Goal: Answer question/provide support: Answer question/provide support

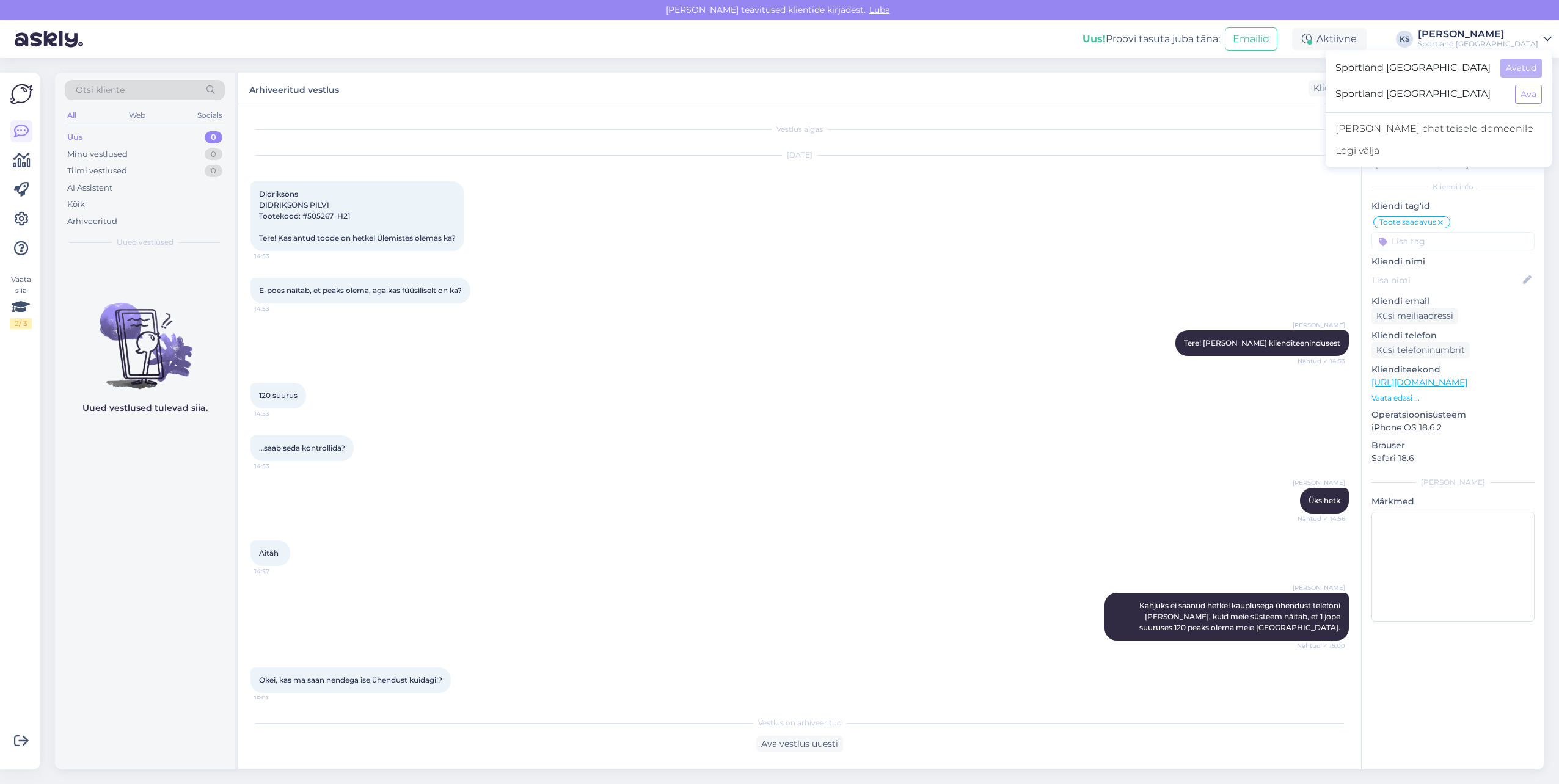
scroll to position [287, 0]
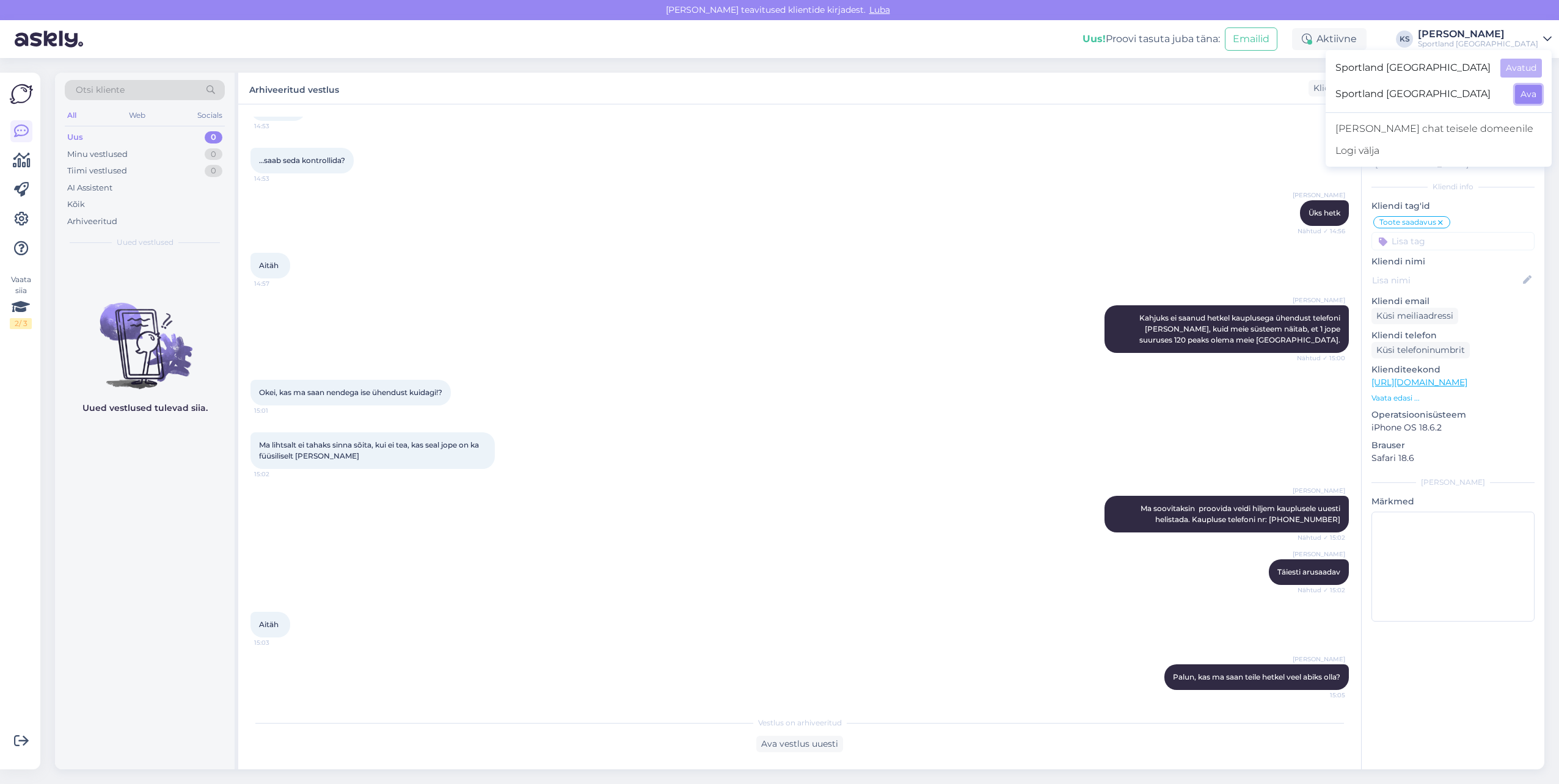
click at [1528, 96] on button "Ava" at bounding box center [1528, 94] width 27 height 19
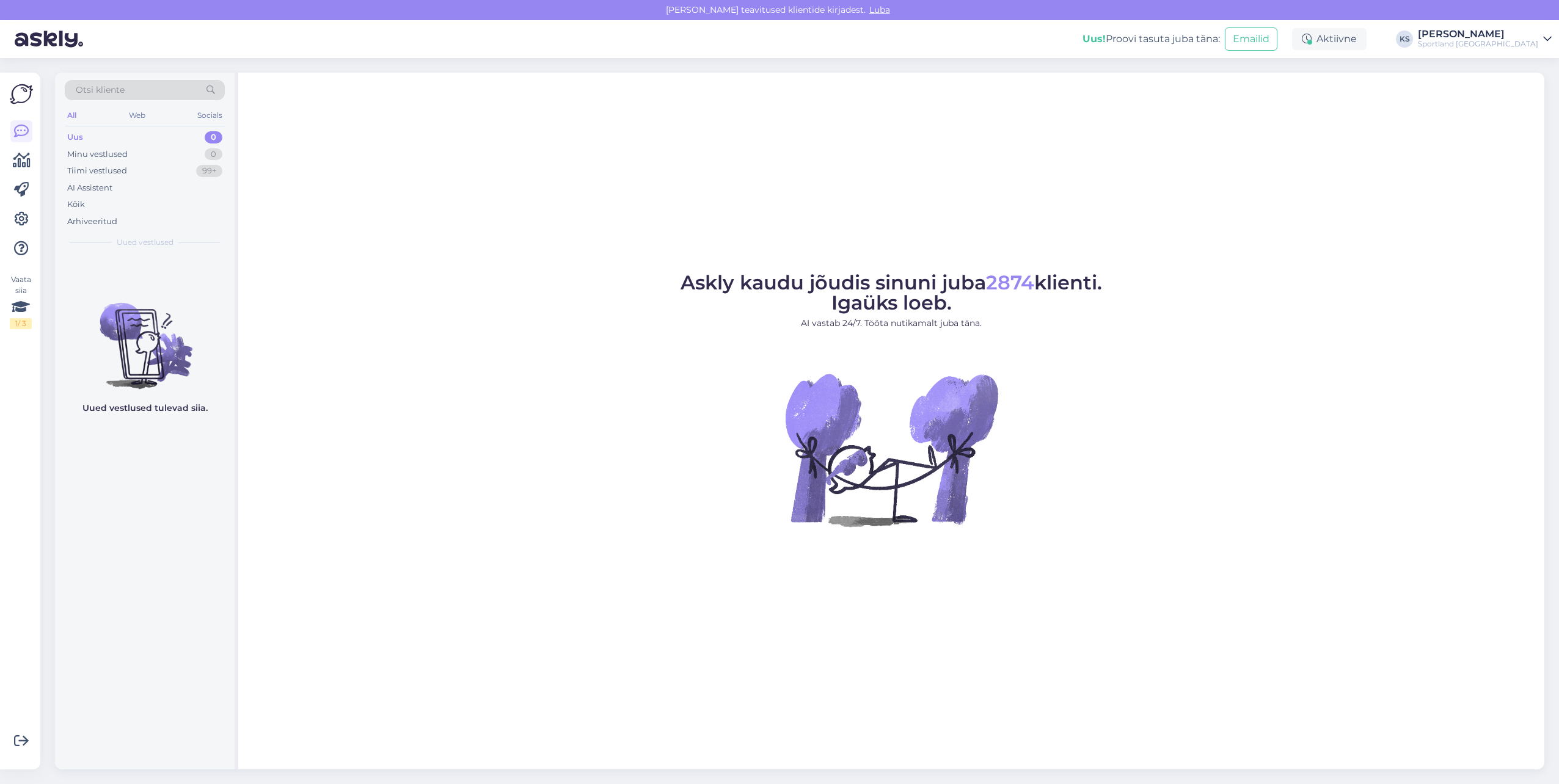
click at [1517, 51] on div "Uus! Proovi tasuta juba täna: Emailid Aktiivne KS Kristina Silm Sportland Finla…" at bounding box center [779, 39] width 1559 height 38
click at [1530, 49] on div "Uus! Proovi tasuta juba täna: Emailid Aktiivne KS Kristina Silm Sportland Finla…" at bounding box center [779, 39] width 1559 height 38
click at [1532, 42] on div "Sportland Finland" at bounding box center [1478, 44] width 120 height 10
click at [1536, 63] on button "Ava" at bounding box center [1528, 68] width 27 height 19
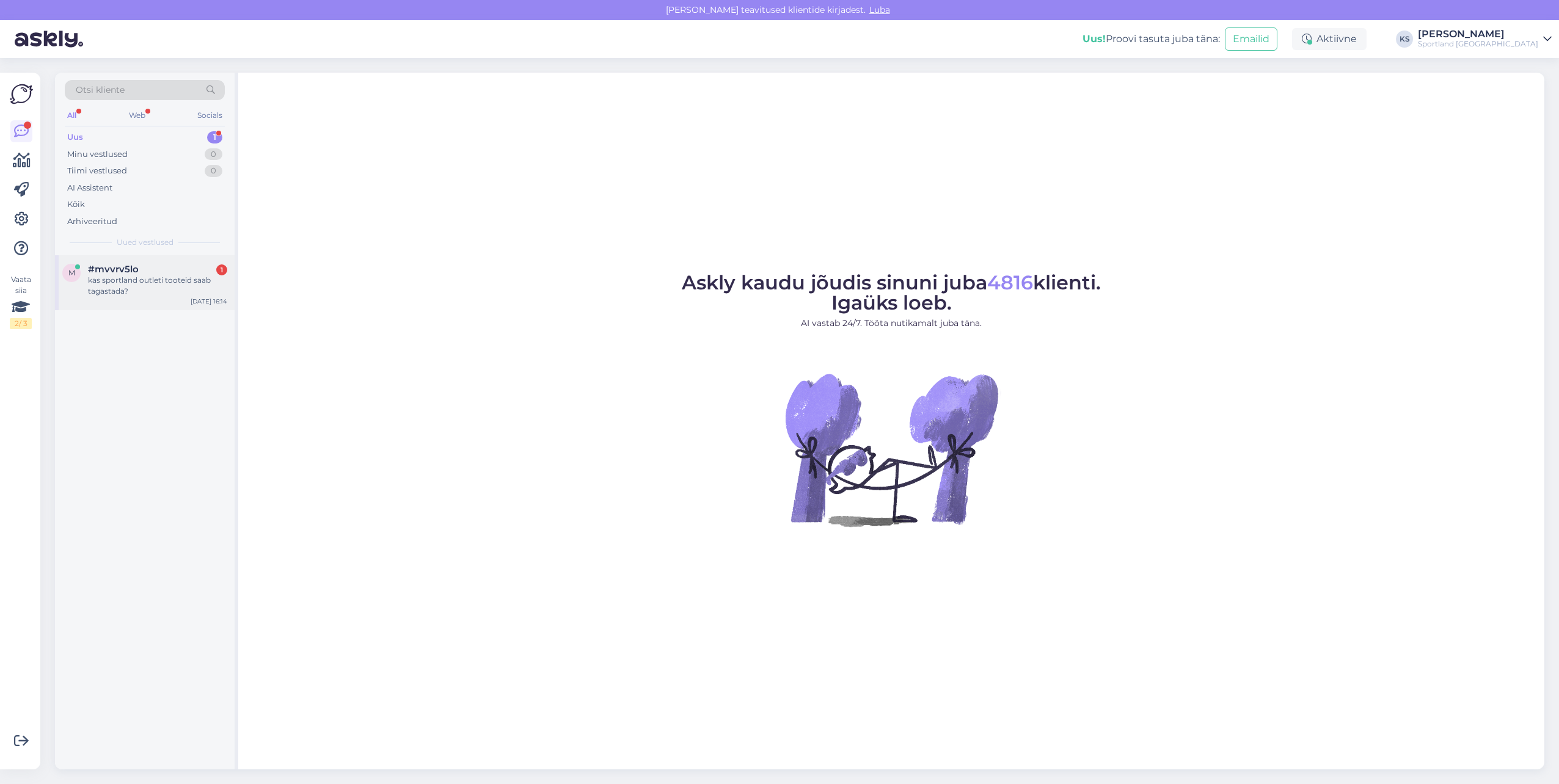
click at [170, 262] on div "m #mvvrv5lo 1 kas sportland outleti tooteid saab tagastada? Aug 26 16:14" at bounding box center [145, 282] width 179 height 55
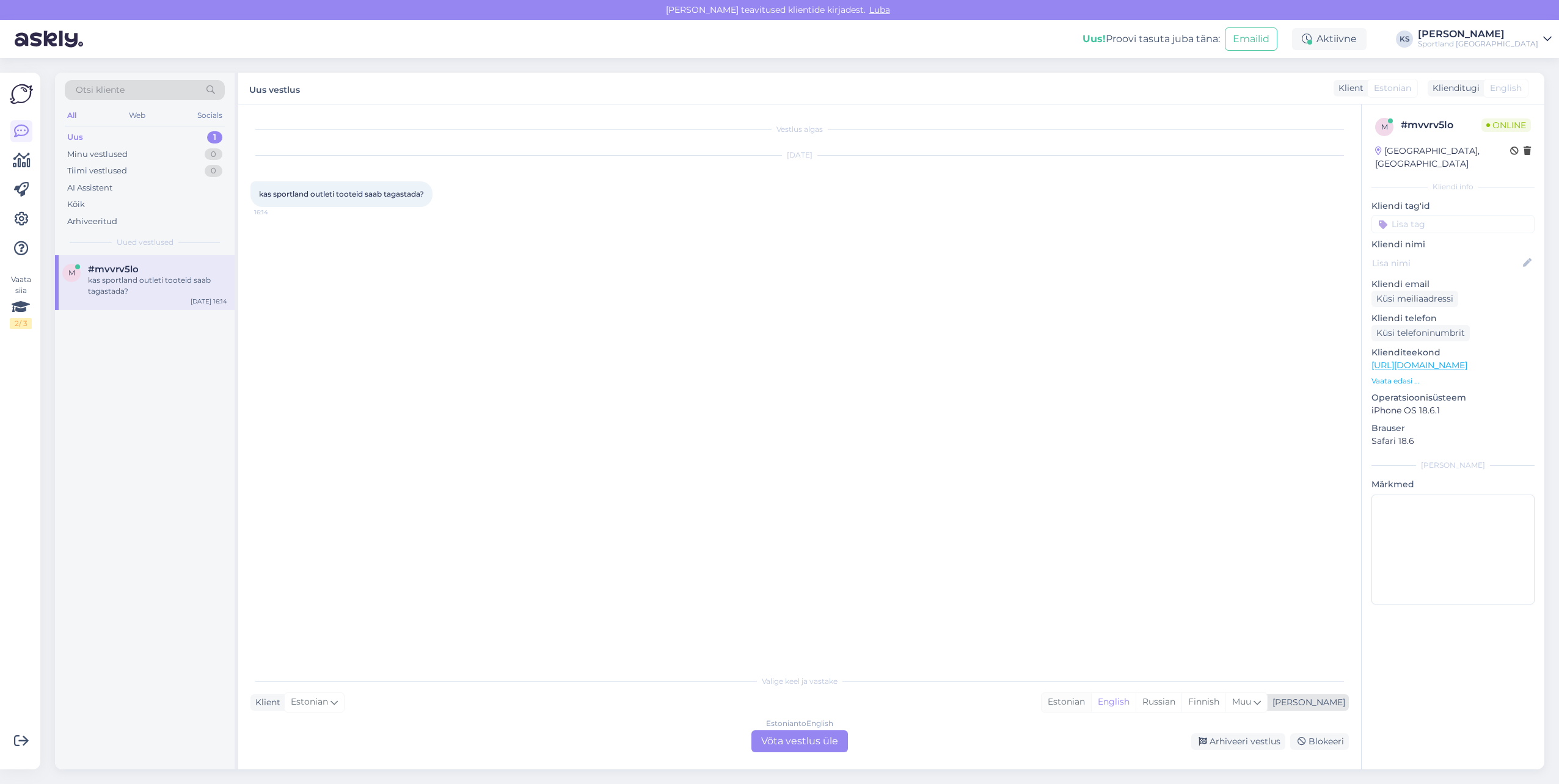
click at [1091, 699] on div "Estonian" at bounding box center [1066, 703] width 50 height 18
click at [806, 737] on div "Estonian to Estonian Võta vestlus üle" at bounding box center [799, 741] width 96 height 22
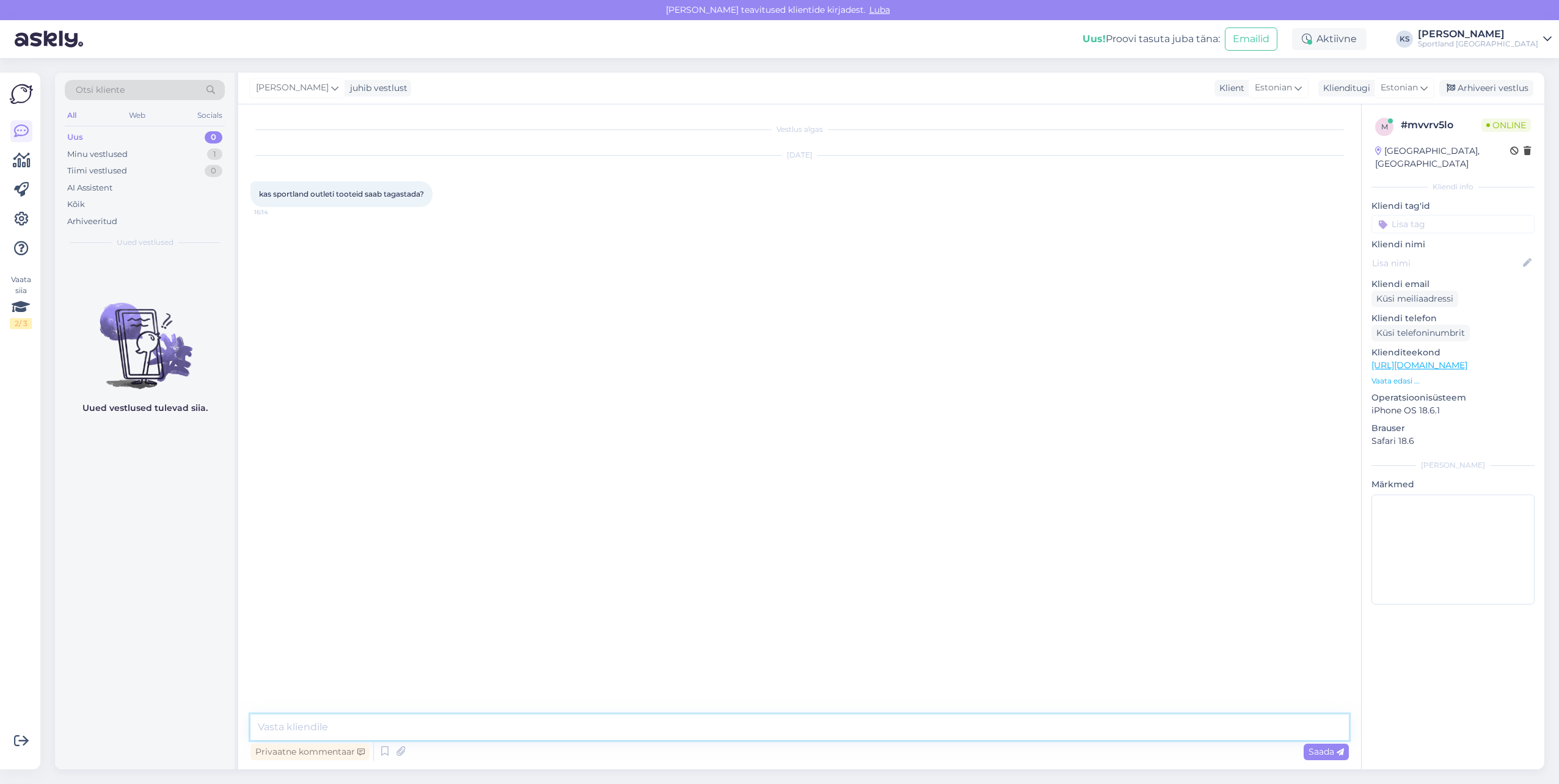
click at [848, 730] on textarea at bounding box center [799, 727] width 1098 height 26
type textarea "Tere! Olen Kristina klienditeenindusest"
click at [389, 734] on textarea at bounding box center [799, 727] width 1098 height 26
type textarea "Kaupluses ostetud tooted on võimalik ainult ümber vahetada."
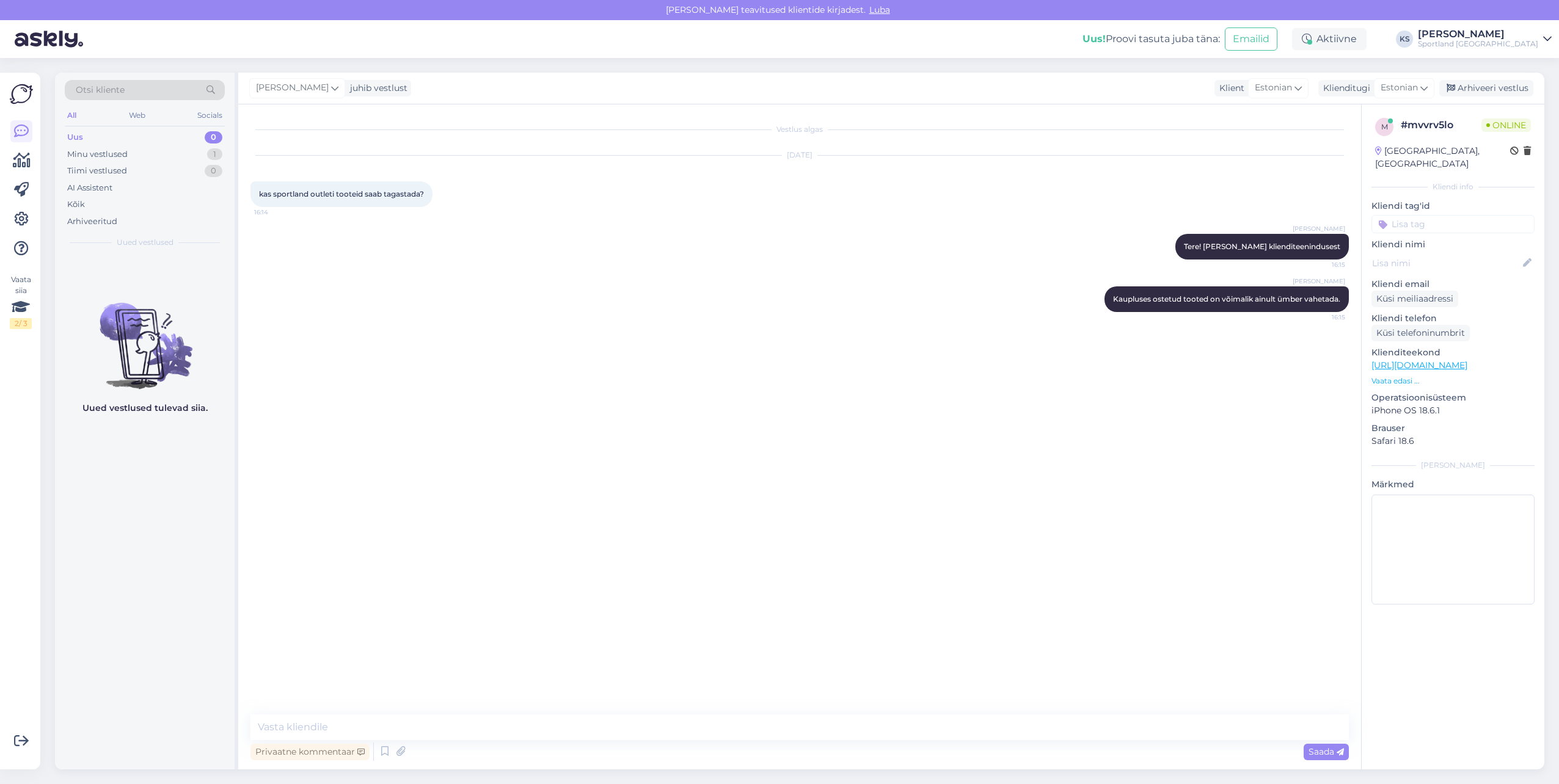
click at [1467, 215] on input at bounding box center [1453, 224] width 163 height 18
type input "vaheta"
click at [1475, 252] on span "Toodete vahetamine (kauplus)" at bounding box center [1454, 256] width 98 height 7
click at [1488, 87] on div "Arhiveeri vestlus" at bounding box center [1486, 88] width 94 height 17
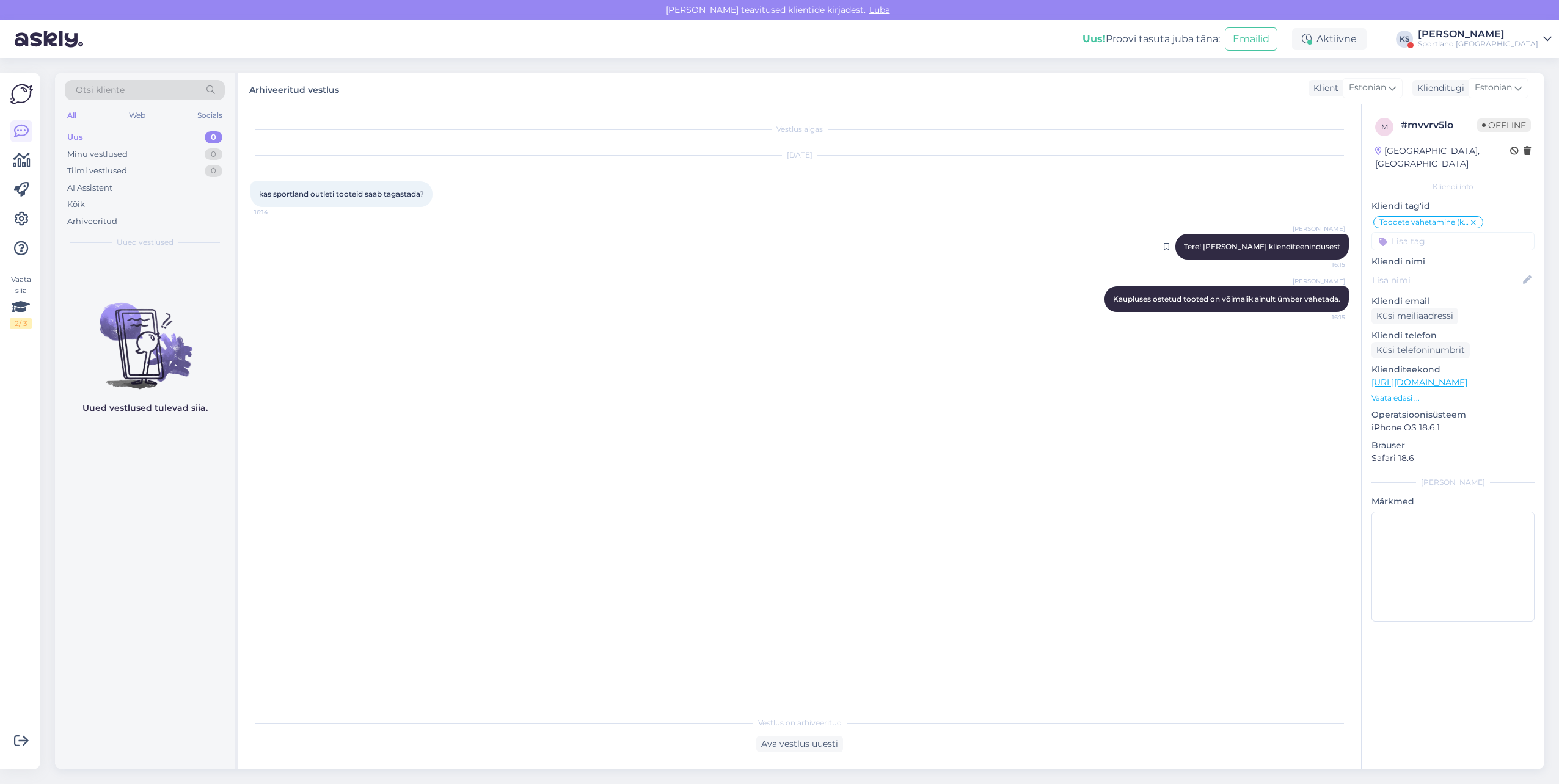
click at [1257, 248] on span "Tere! Olen Kristina klienditeenindusest" at bounding box center [1262, 246] width 156 height 9
copy div "Tere! Olen Kristina klienditeenindusest 16:15"
click at [1503, 39] on div "Sportland [GEOGRAPHIC_DATA]" at bounding box center [1478, 44] width 120 height 10
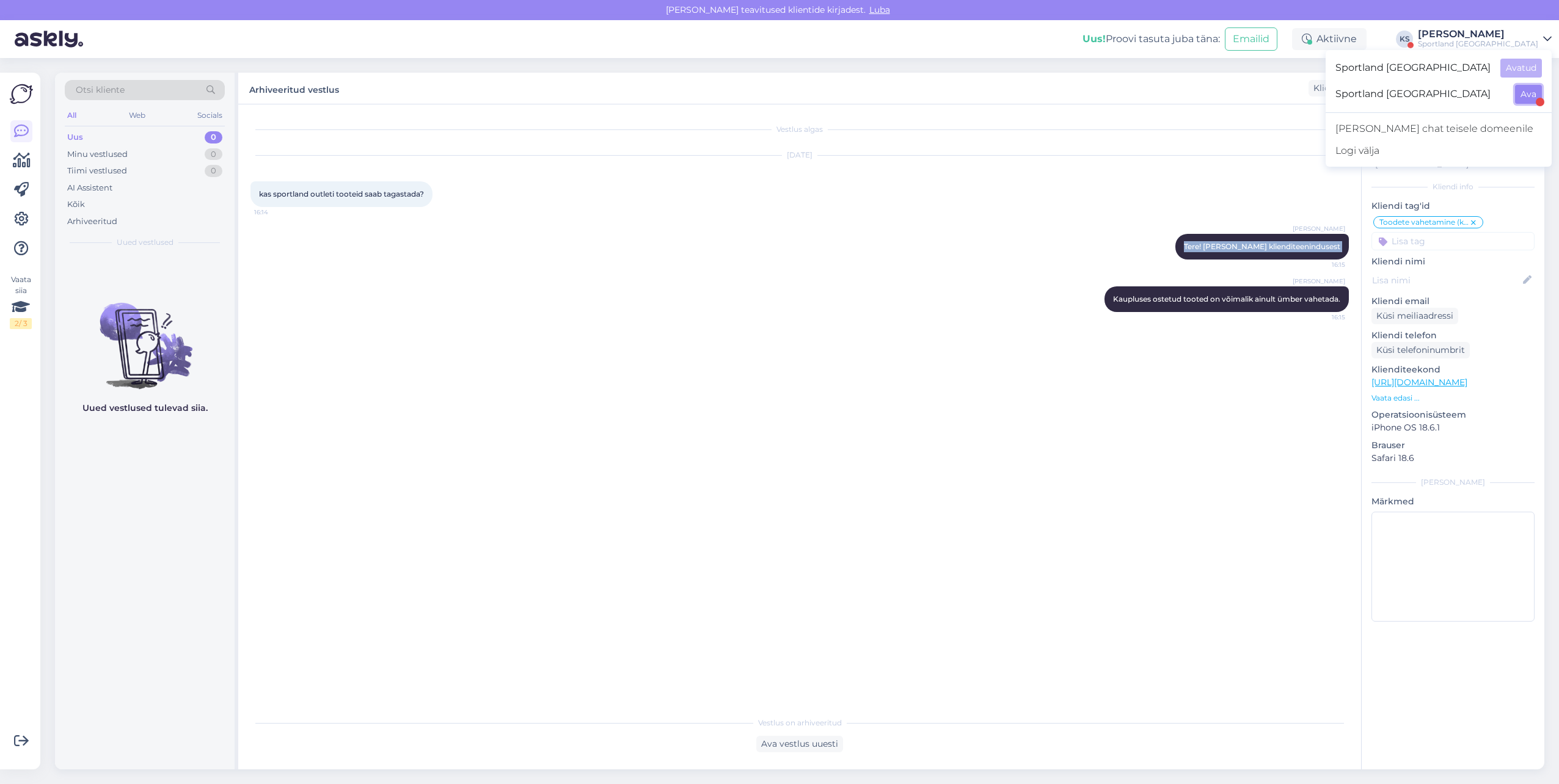
click at [1518, 97] on button "Ava" at bounding box center [1528, 94] width 27 height 19
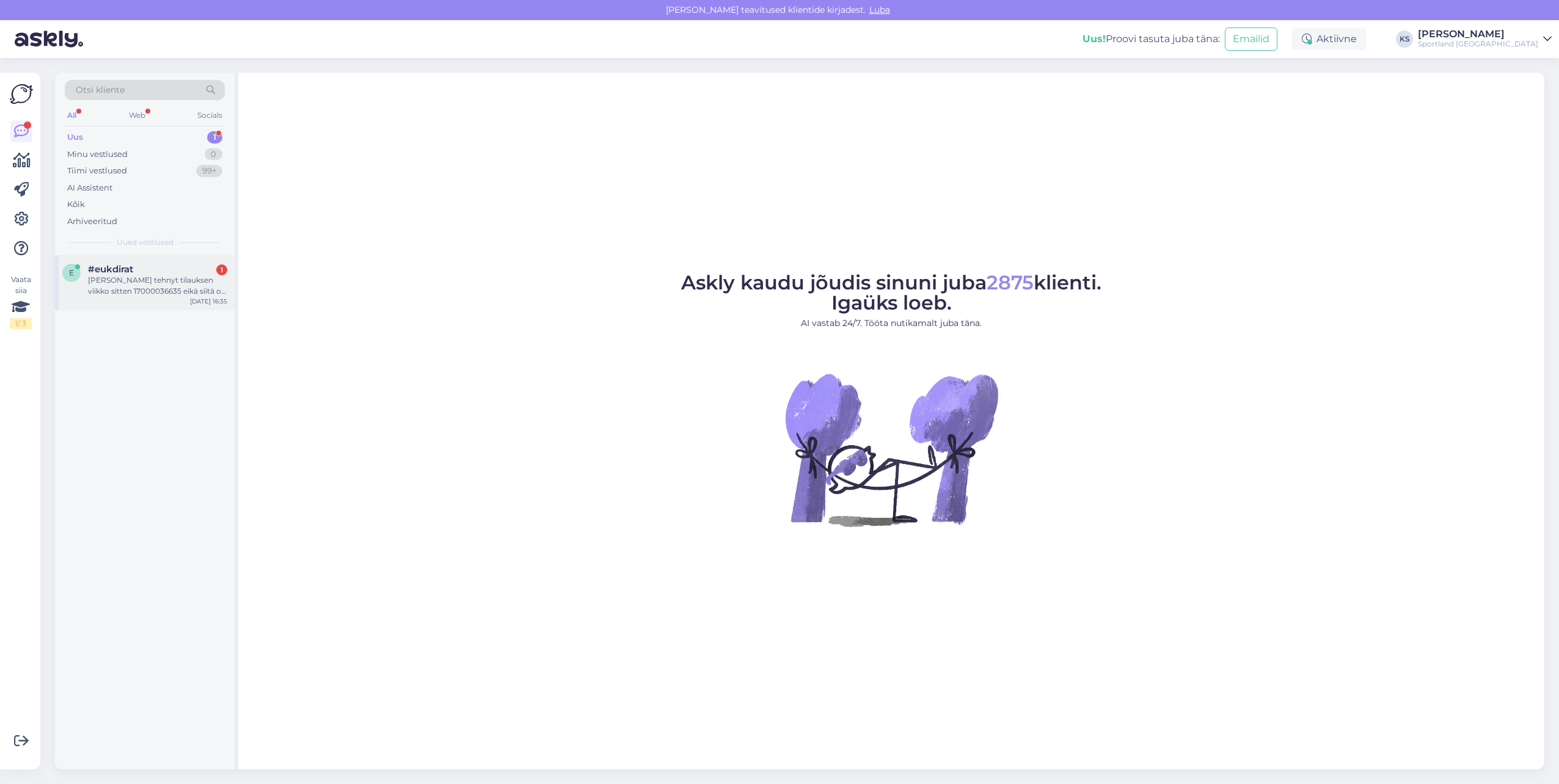
click at [203, 273] on div "#eukdirat 1" at bounding box center [158, 269] width 140 height 11
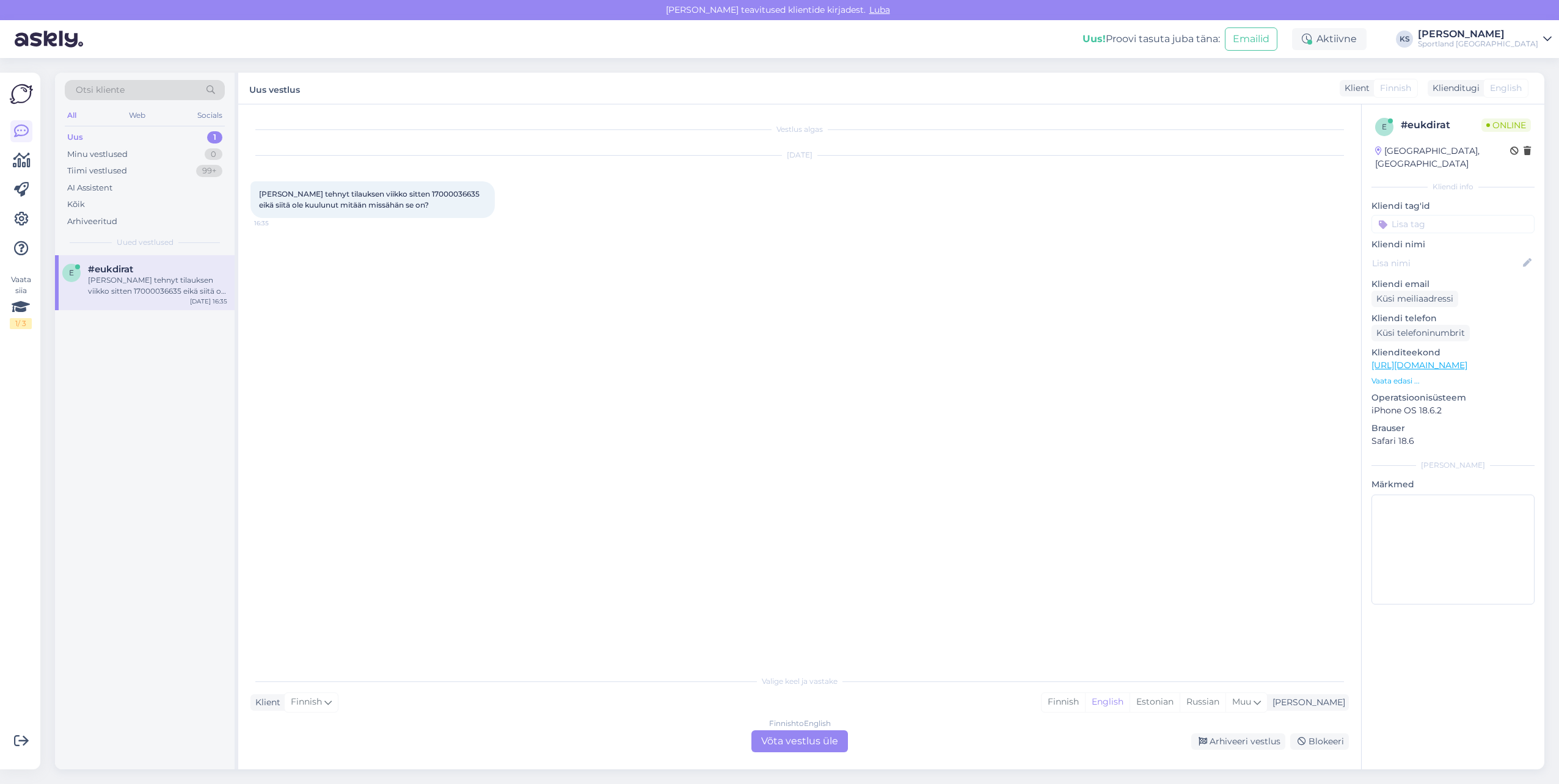
drag, startPoint x: 1190, startPoint y: 702, endPoint x: 957, endPoint y: 737, distance: 235.6
click at [1179, 702] on div "Estonian" at bounding box center [1155, 703] width 50 height 18
click at [810, 745] on div "Finnish to Estonian Võta vestlus üle" at bounding box center [799, 741] width 96 height 22
click at [818, 737] on div "Finnish to Estonian Võta vestlus üle" at bounding box center [799, 741] width 96 height 22
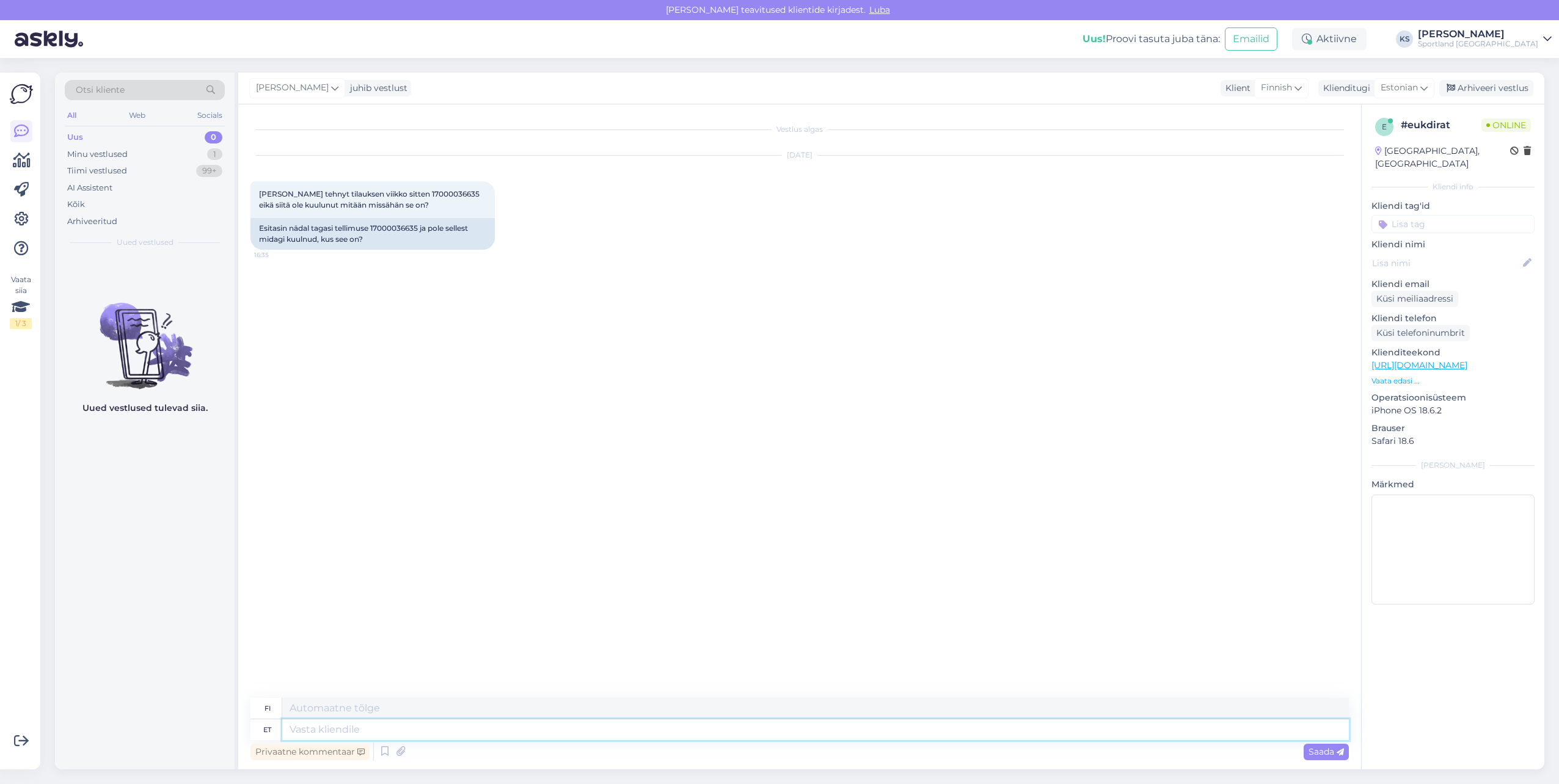
click at [818, 736] on textarea at bounding box center [816, 729] width 1066 height 21
paste textarea "Tere! Olen Kristina klienditeenindusest"
type textarea "Tere! Olen Kristina klienditeenindusest"
type textarea "Hei! Olen Kristina asiakaspalvelusta."
click at [400, 229] on div "Esitasin nädal tagasi tellimuse 17000036635 ja pole sellest midagi kuulnud, kus…" at bounding box center [372, 234] width 244 height 32
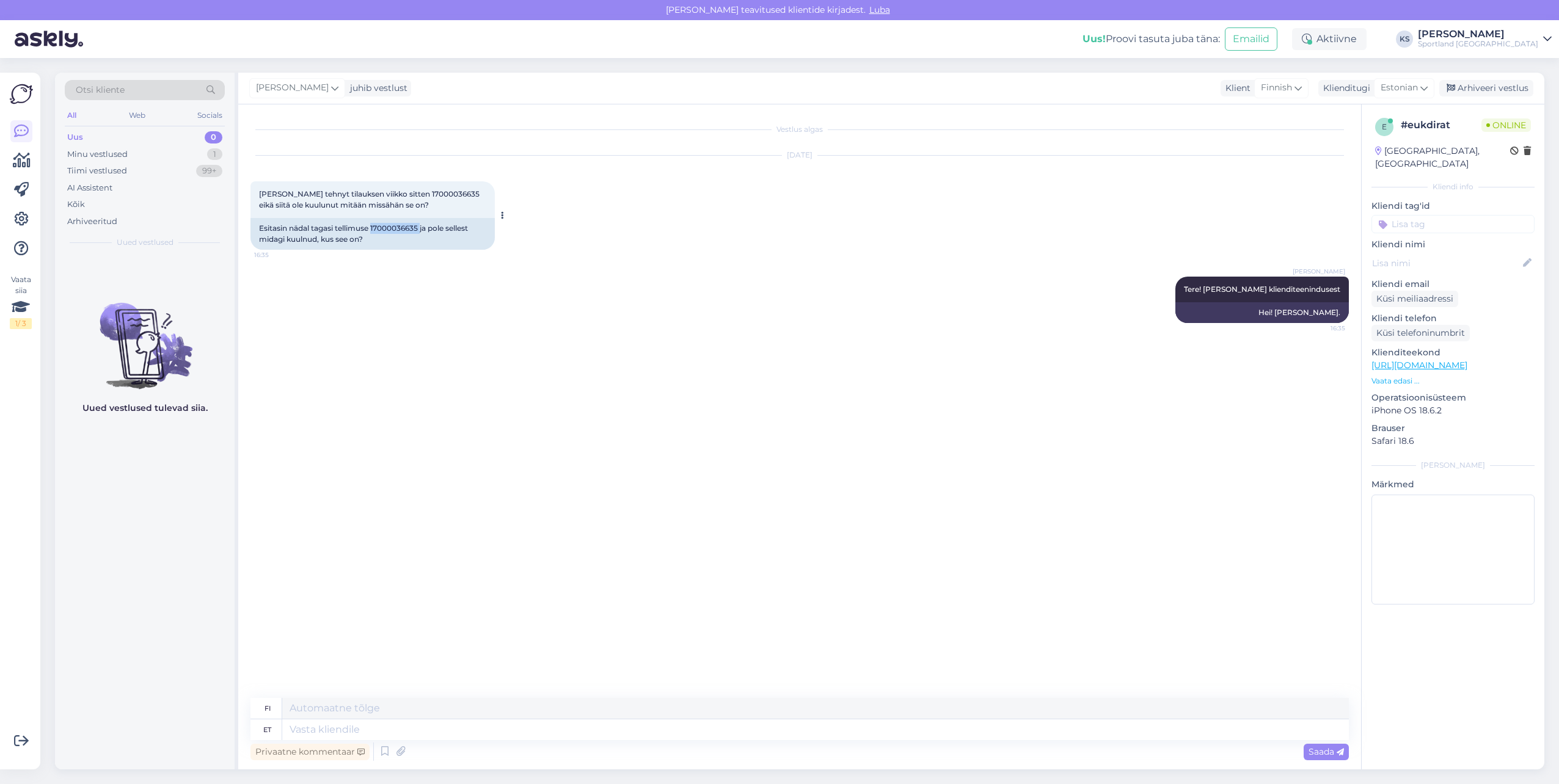
click at [400, 229] on div "Esitasin nädal tagasi tellimuse 17000036635 ja pole sellest midagi kuulnud, kus…" at bounding box center [372, 234] width 244 height 32
copy div "17000036635"
click at [456, 721] on textarea at bounding box center [816, 729] width 1066 height 21
type textarea "Kohe"
type textarea "Heti"
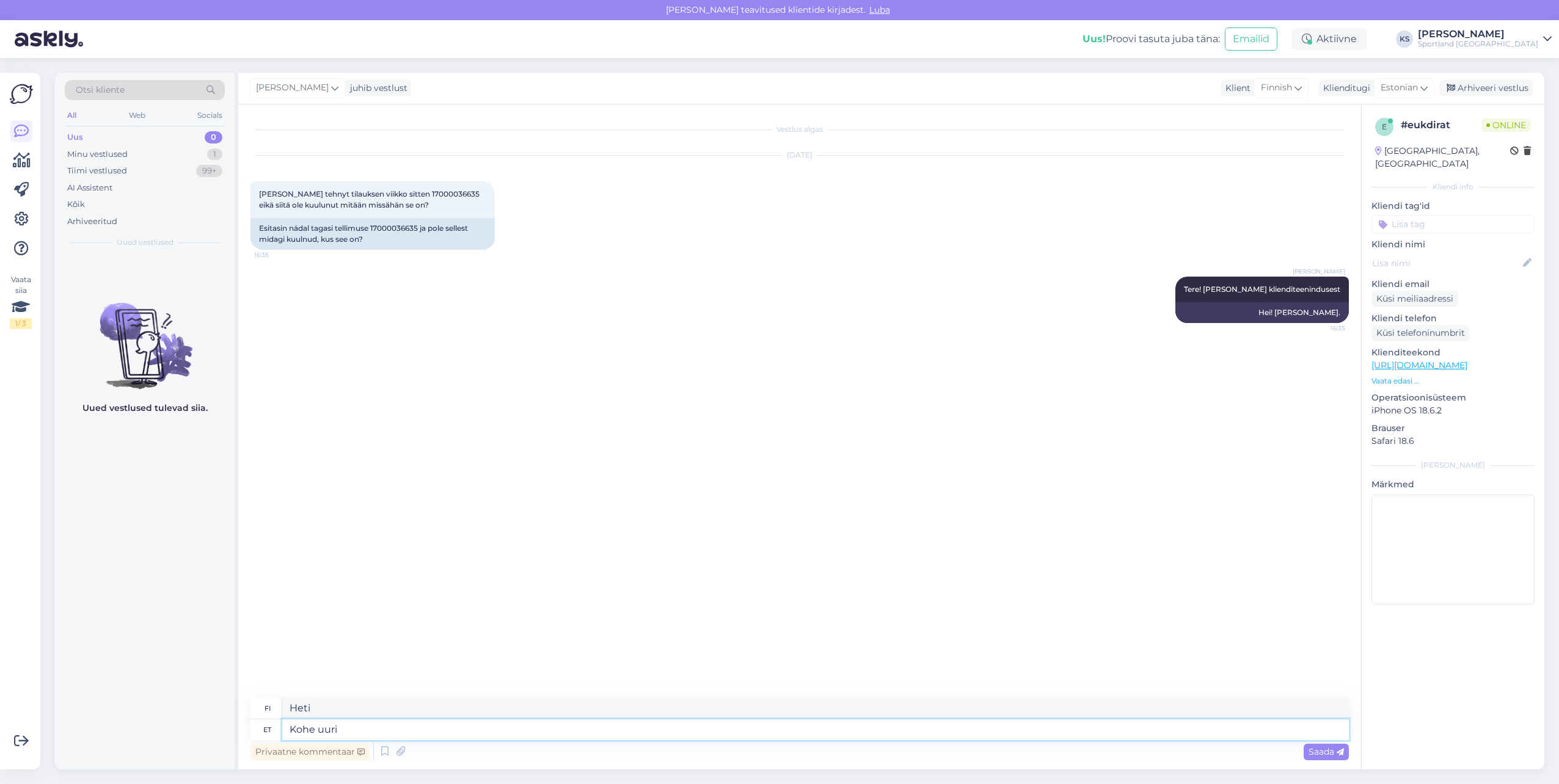
type textarea "Kohe uurin"
type textarea "Tutkin asiaa heti."
click at [415, 733] on textarea at bounding box center [816, 729] width 1066 height 21
type textarea "Näeme, et"
type textarea "Näemme,"
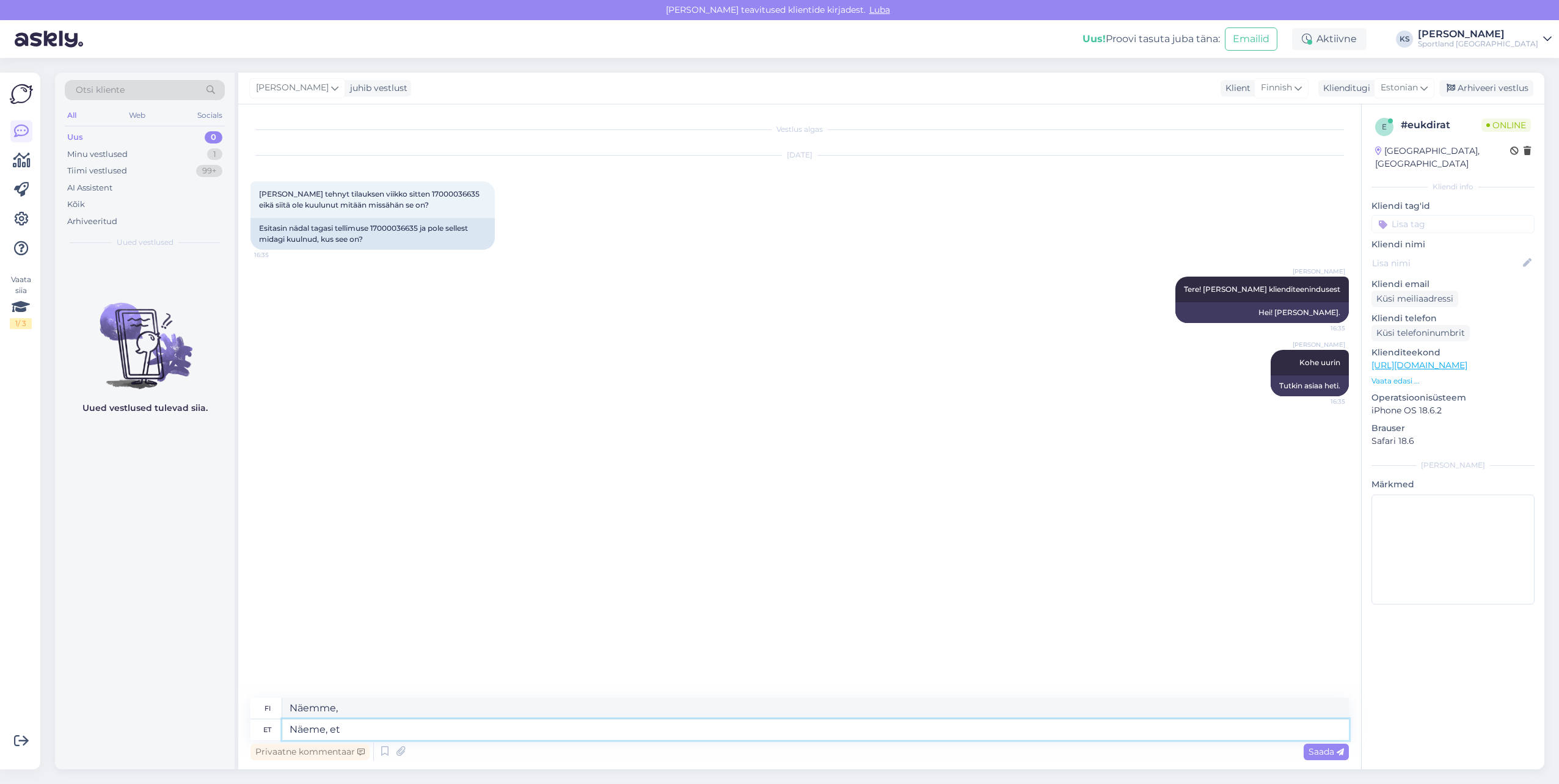
type textarea "Näeme, et t"
type textarea "Näemme, että"
type textarea "Näeme, et tellimus"
type textarea "Näemme, että järjestys"
type textarea "Näeme, et tellimus on t"
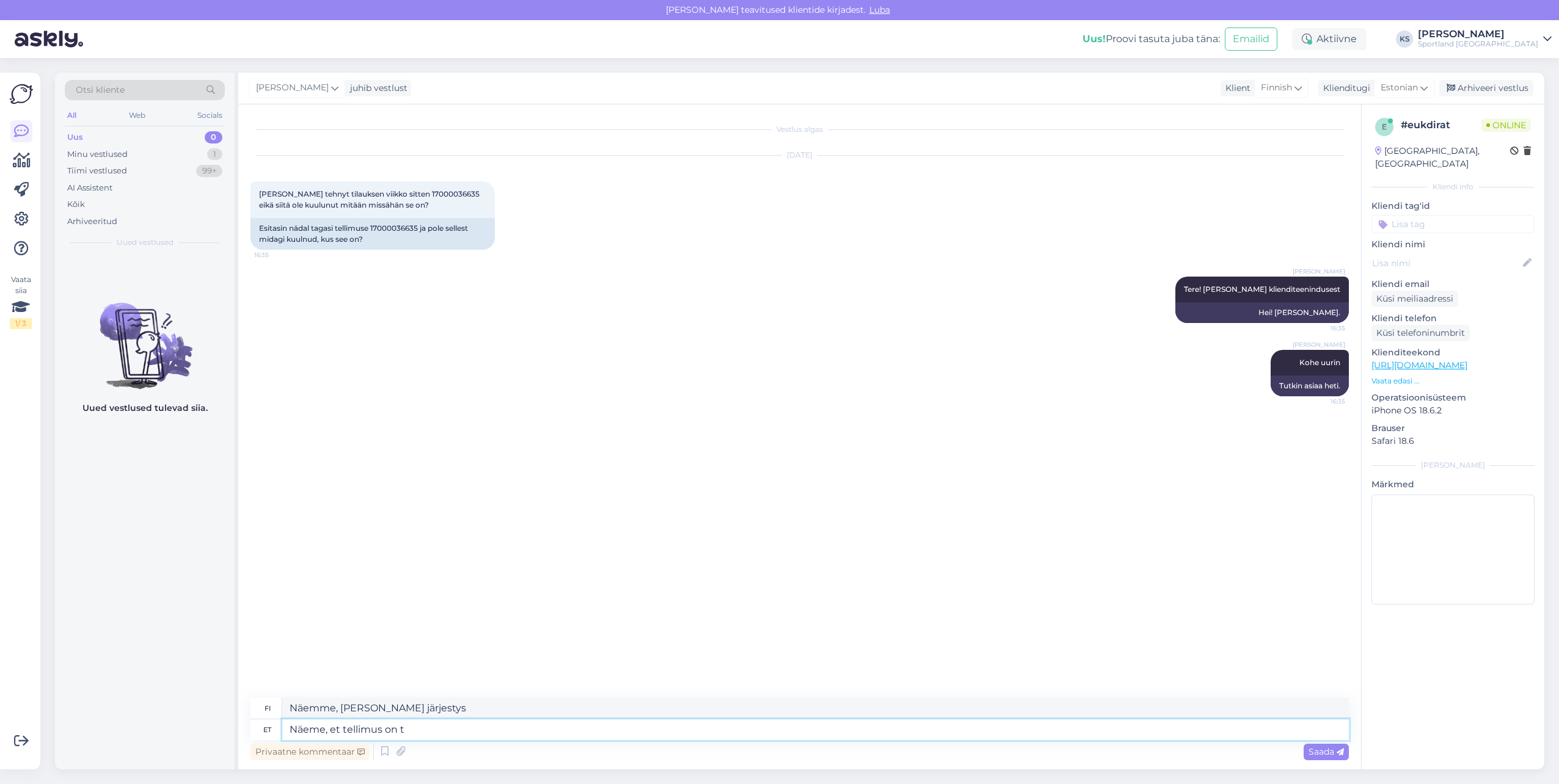
type textarea "Näemme, että järjestys on"
type textarea "Näeme, et tellimus on teel"
type textarea "Näemme, että tilaus on matkalla."
type textarea "Näeme, et tellimus on teel 2 s"
type textarea "Näemme, että tilaus on matkalla 2"
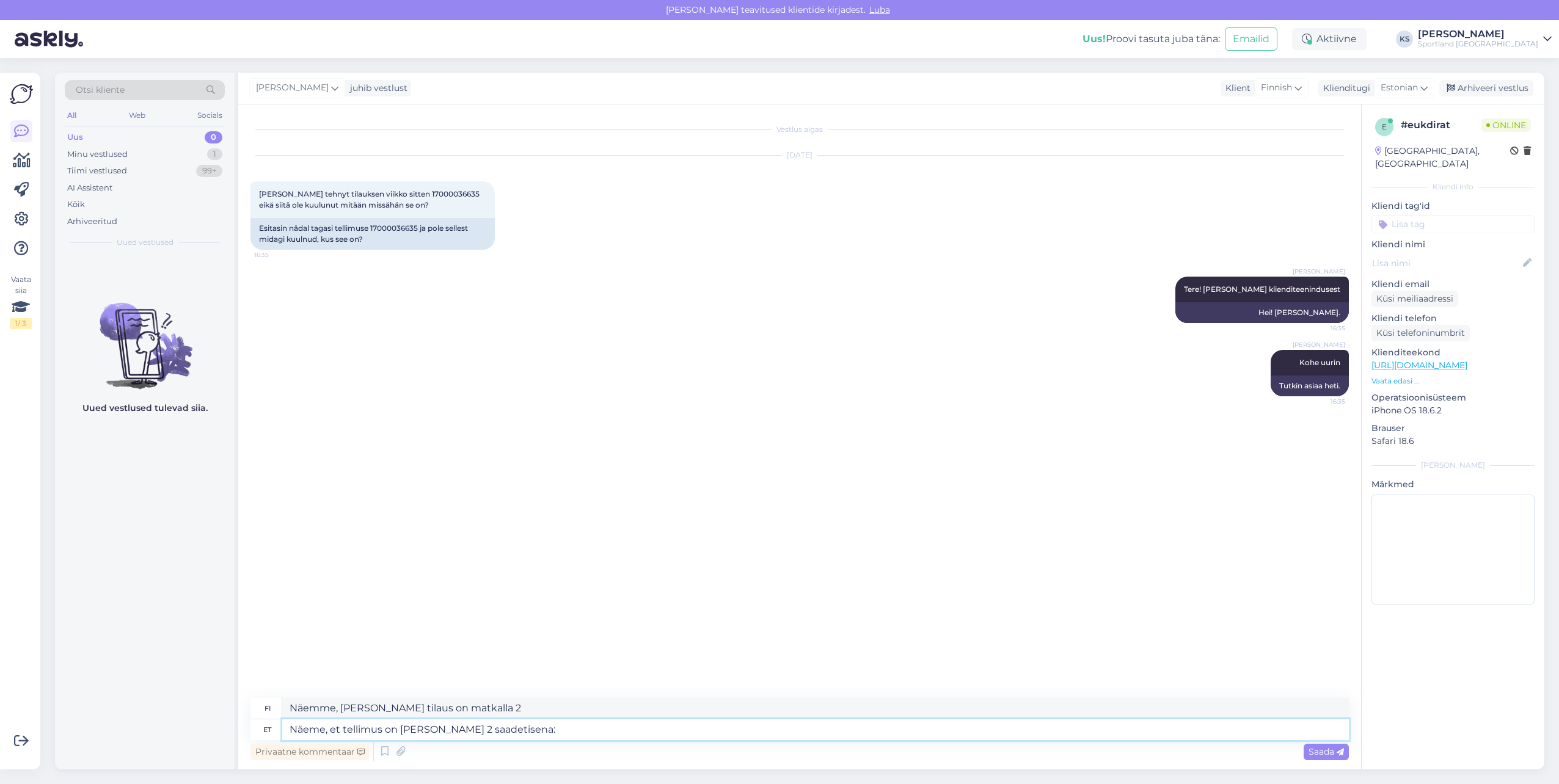
type textarea "Näeme, et tellimus on teel 2 saadetisena:"
type textarea "Näemme, että tilaus on matkalla kahtena lähetyksenä:"
paste textarea "JJFI67030498959707127"
type textarea "Näeme, et tellimus on teel 2 saadetisena: JJFI67030498959707127"
type textarea "Näemme, että tilaus on matkalla kahtena lähetyksenä: JJFI67030498959707127"
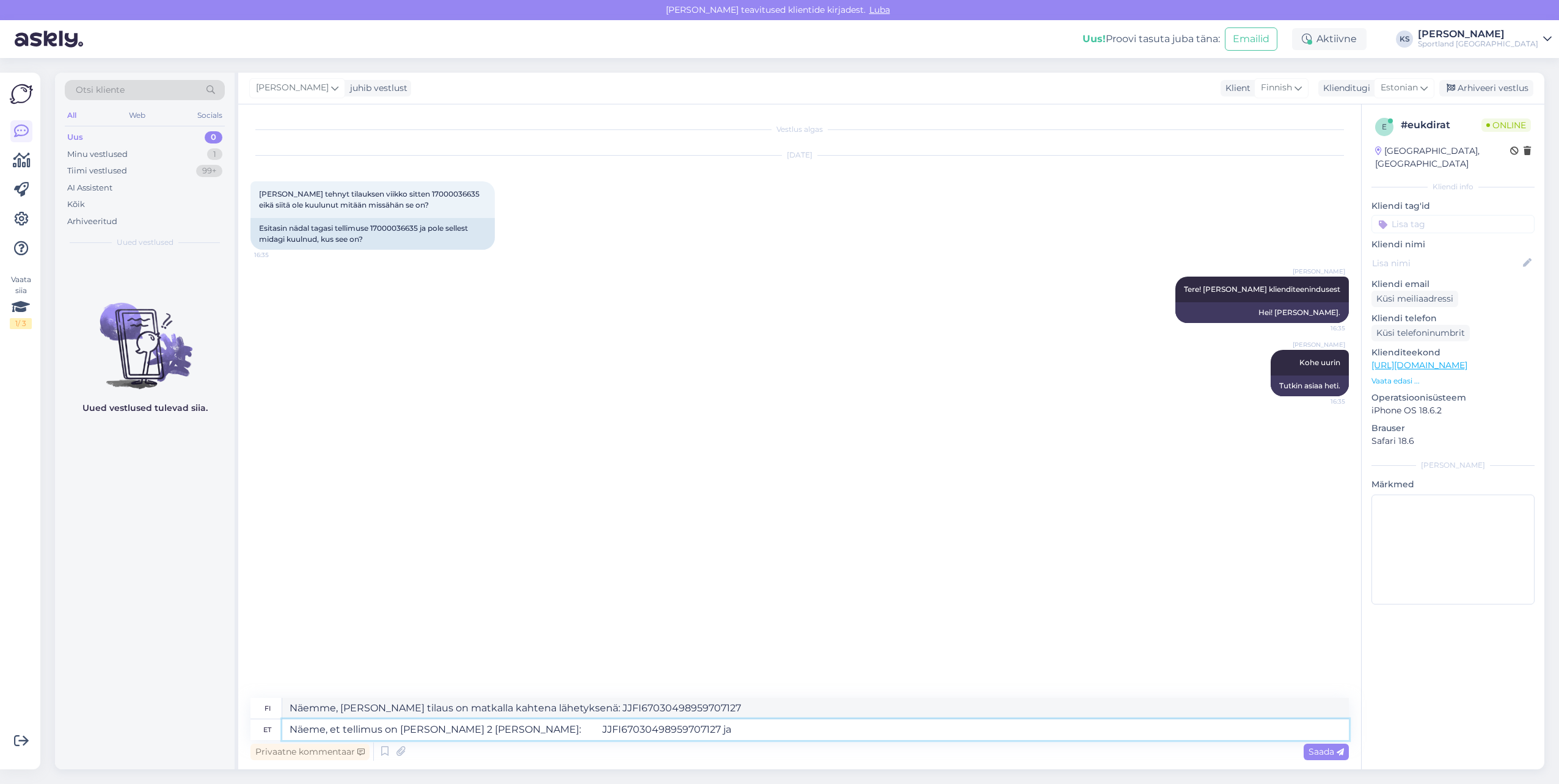
type textarea "Näeme, et tellimus on teel 2 saadetisena: JJFI67030498959707127 ja"
type textarea "Näemme, että tilaus on matkalla kahtena lähetyksenä: JJFI67030498959707127 ja"
paste textarea "JJFI67030498959731917"
type textarea "Näeme, et tellimus on teel 2 saadetisena: JJFI67030498959707127 ja JJFI67030498…"
type textarea "Näemme, että tilaus on matkalla kahtena lähetyksenä: JJFI67030498959707127 ja J…"
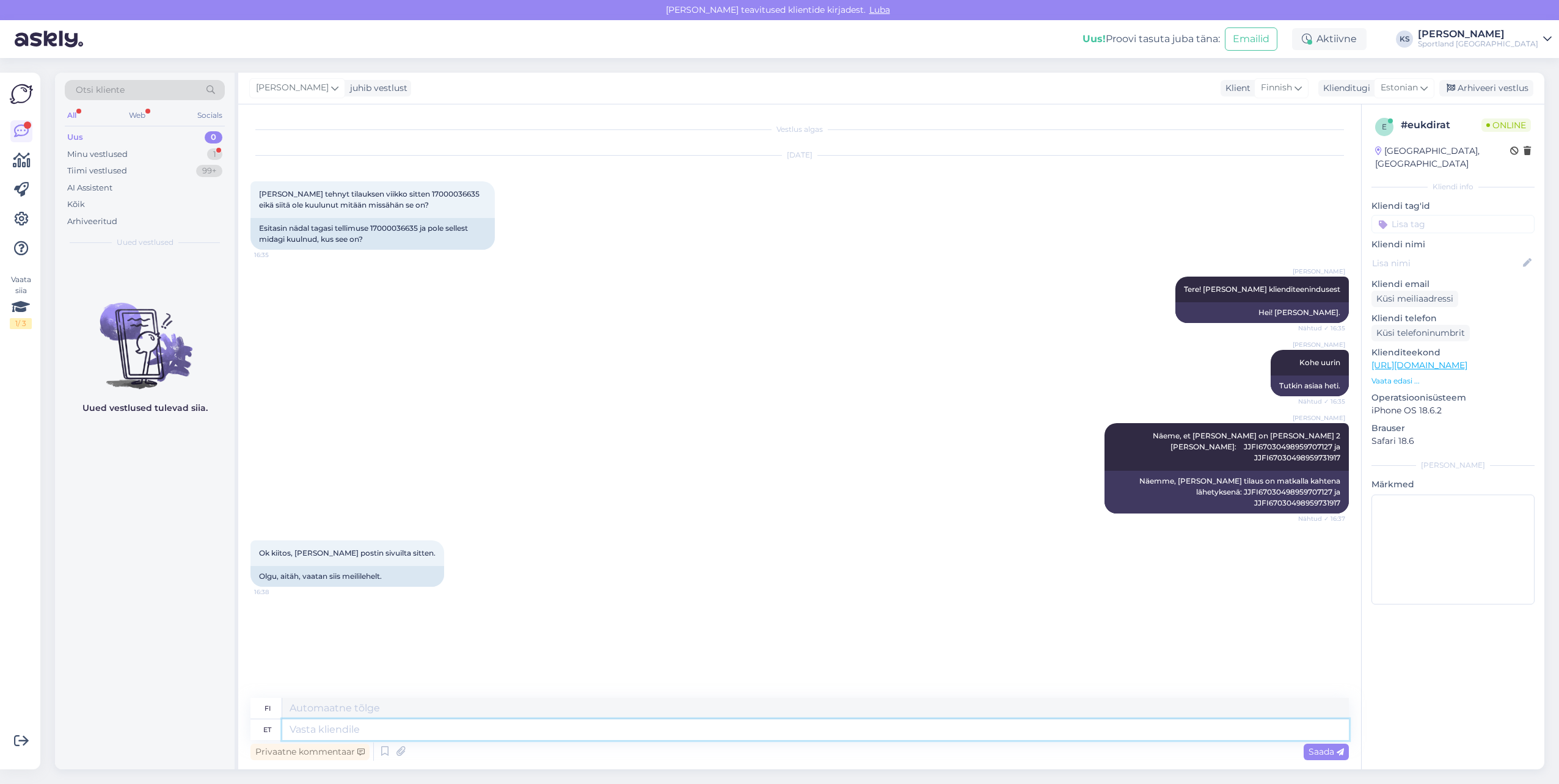
click at [449, 730] on textarea at bounding box center [816, 729] width 1066 height 21
type textarea "Palun,"
type textarea "Ole hyvä,"
type textarea "Palun, kas n"
type textarea "Ole hyvä, voitko"
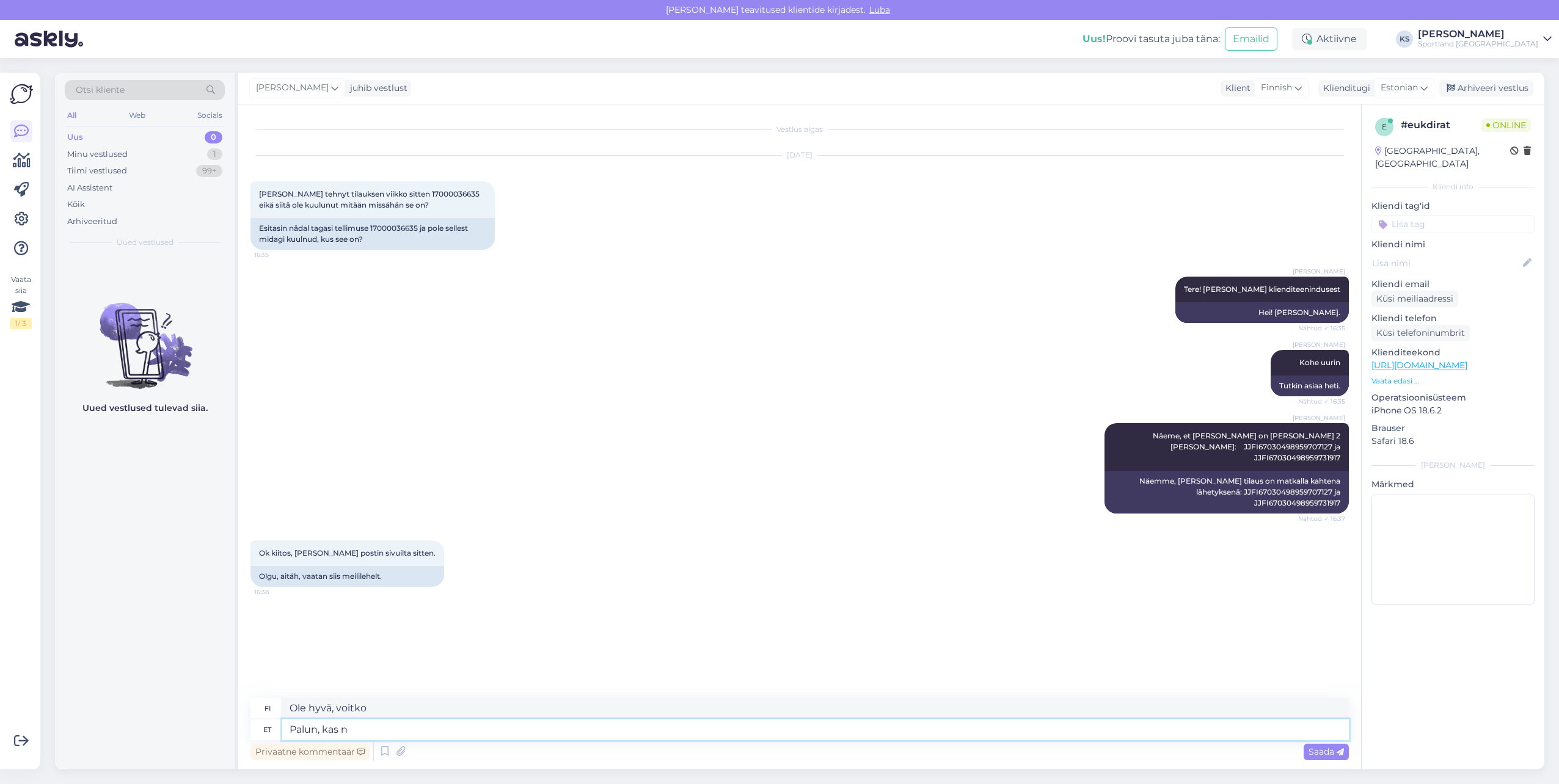
type textarea "Palun, kas n a"
type textarea "Voinko olla"
type textarea "Palun, kas"
type textarea "Ole hyvä, voitko"
type textarea "Palun, kas ma s"
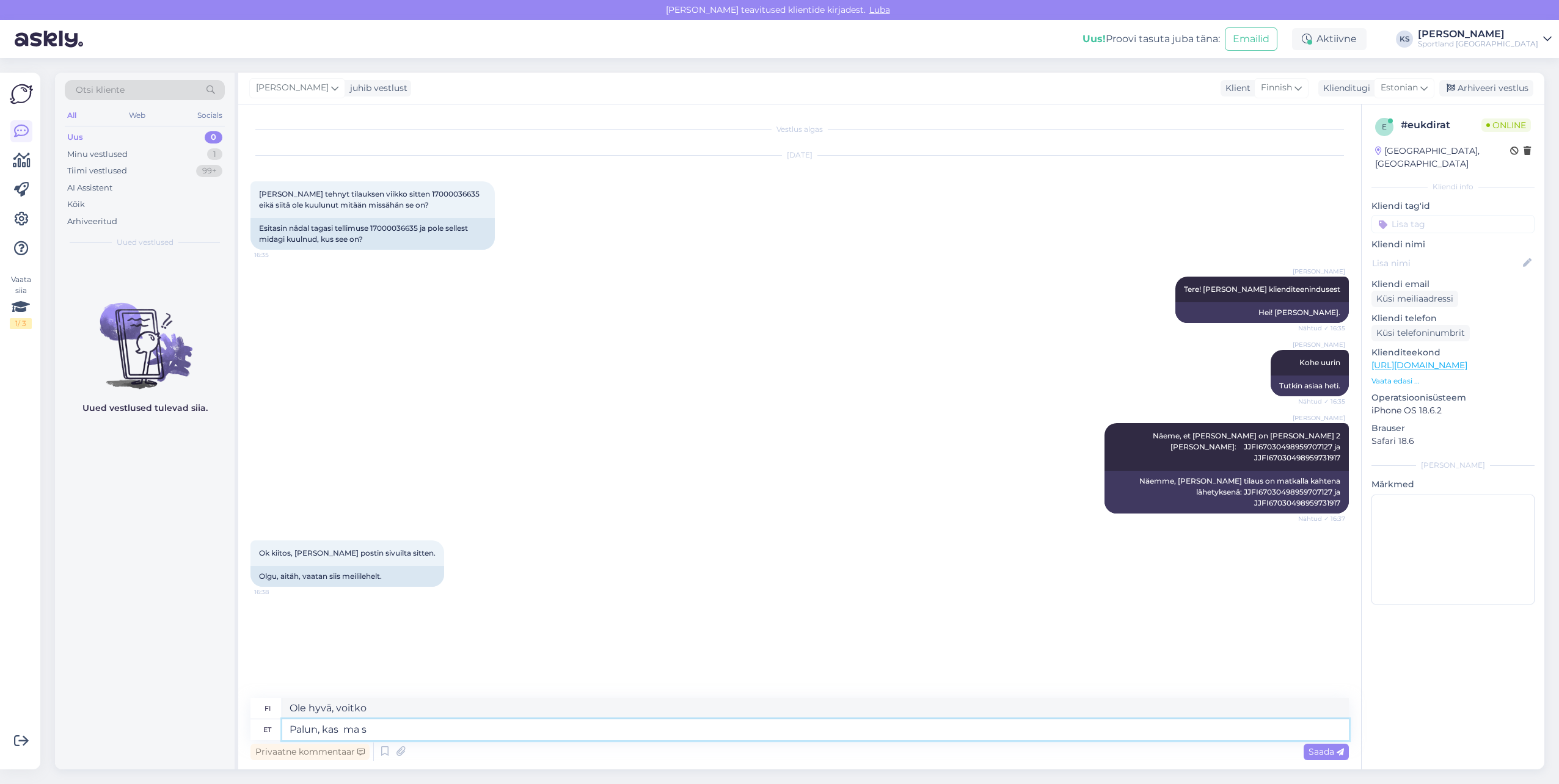
type textarea "Voinko olla"
type textarea "Palun, kas ma saan teile"
type textarea "Saisinko minä"
type textarea "Palun, kas ma saan teile h"
type textarea "Voinko hakea sinut"
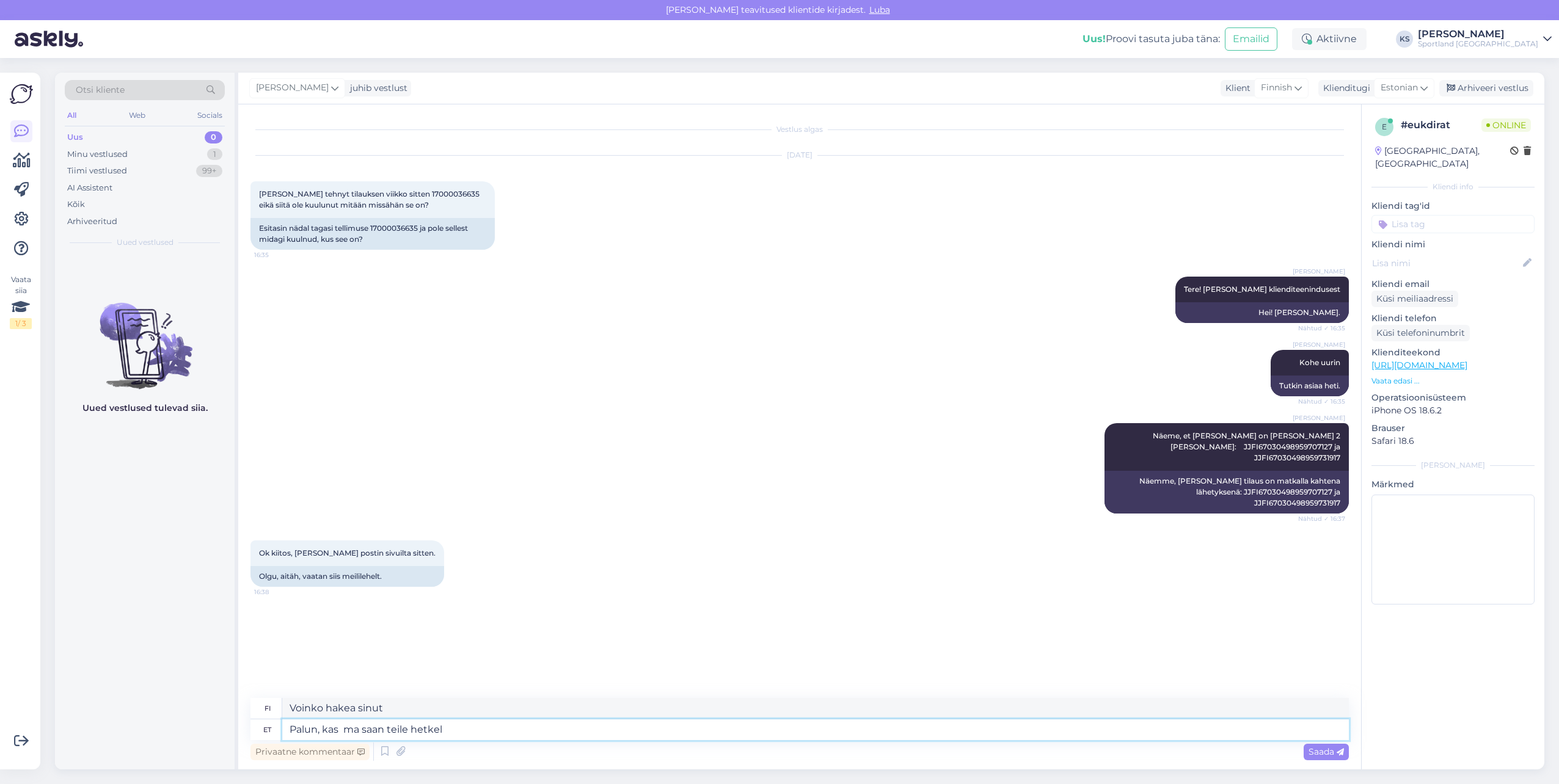
type textarea "Palun, kas ma saan teile hetkel v"
type textarea "Voisinko olla luonasi juuri nyt?"
type textarea "Palun, kas ma saan teile hetkel veel"
type textarea "Voisinko antaa teille heti lisää?"
type textarea "Palun, kas ma saan teile hetkel veel a"
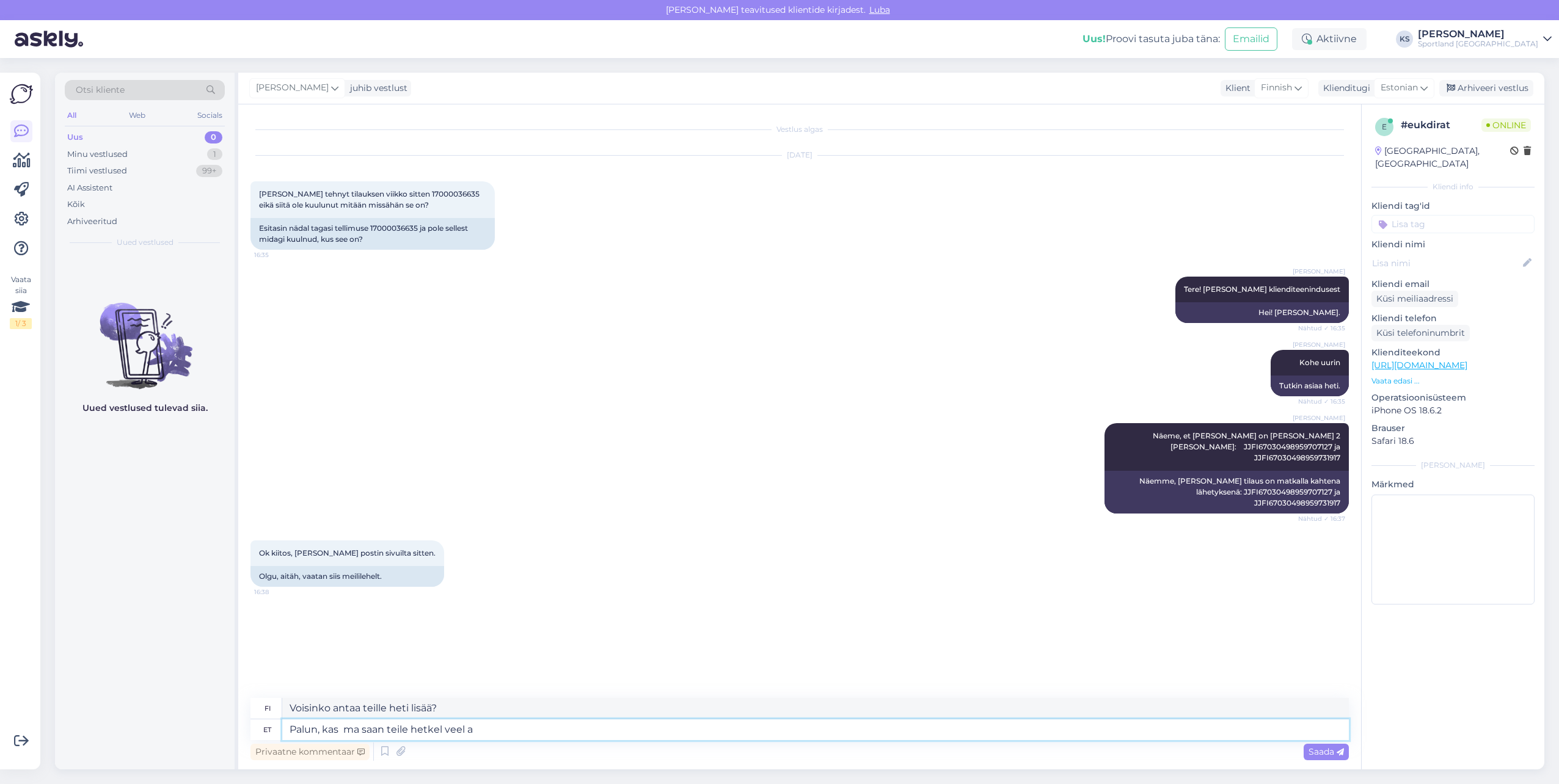
type textarea "Voisinko antaa sinulle lisää heti?"
type textarea "Palun, kas ma saan teile hetkel veel abiks"
type textarea "Voinko auttaa teitä tässä vaiheessa?"
type textarea "Palun, kas ma saan teile hetkel veel abiks olla?"
type textarea "Voinko vielä auttaa sinua tässä vaiheessa?"
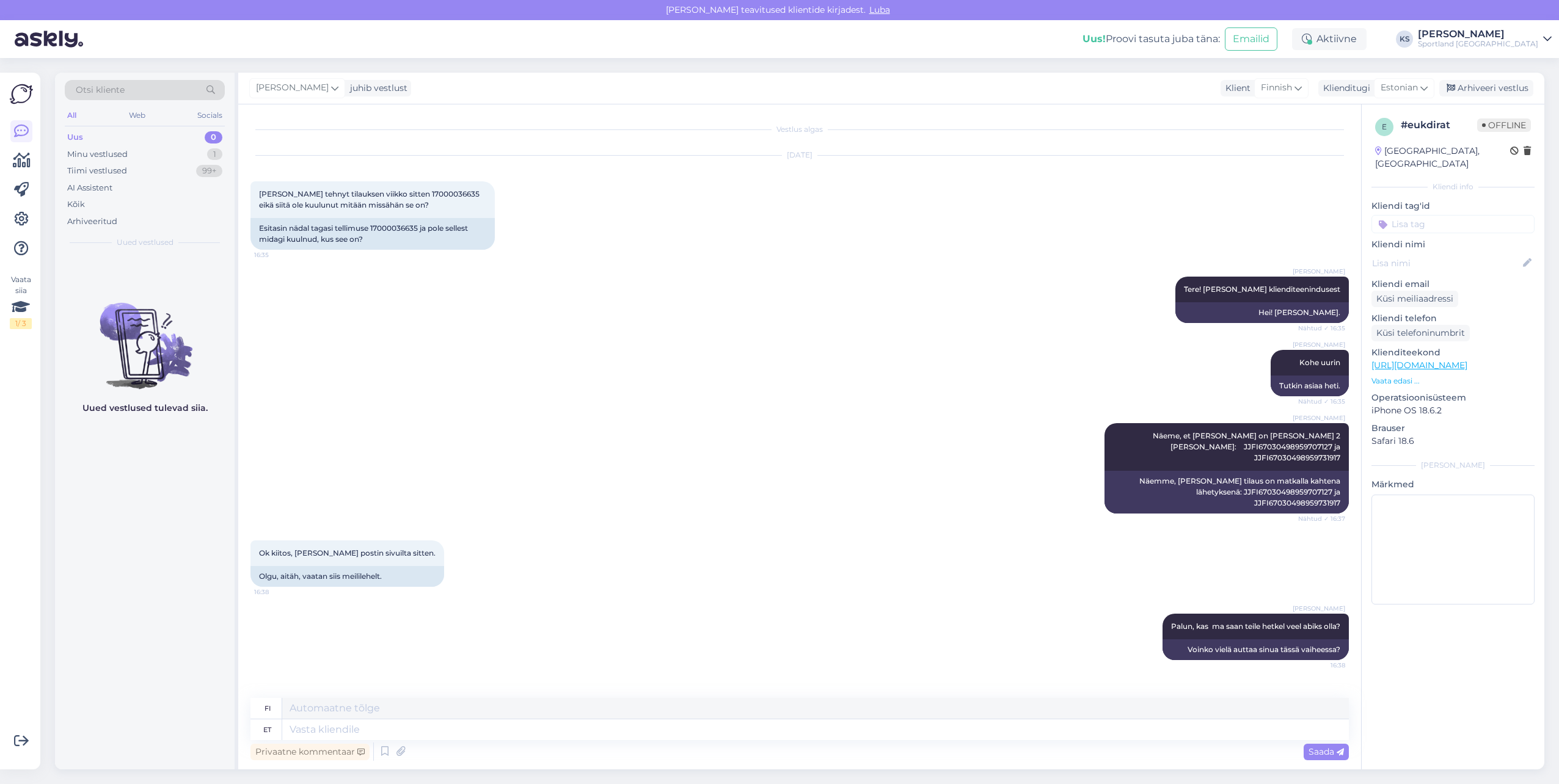
click at [1427, 215] on input at bounding box center [1453, 224] width 163 height 18
type input "tellimus"
click at [1442, 265] on div "E-poe tellimuste üldine info" at bounding box center [1453, 271] width 110 height 12
click at [1496, 86] on div "Arhiveeri vestlus" at bounding box center [1486, 88] width 94 height 17
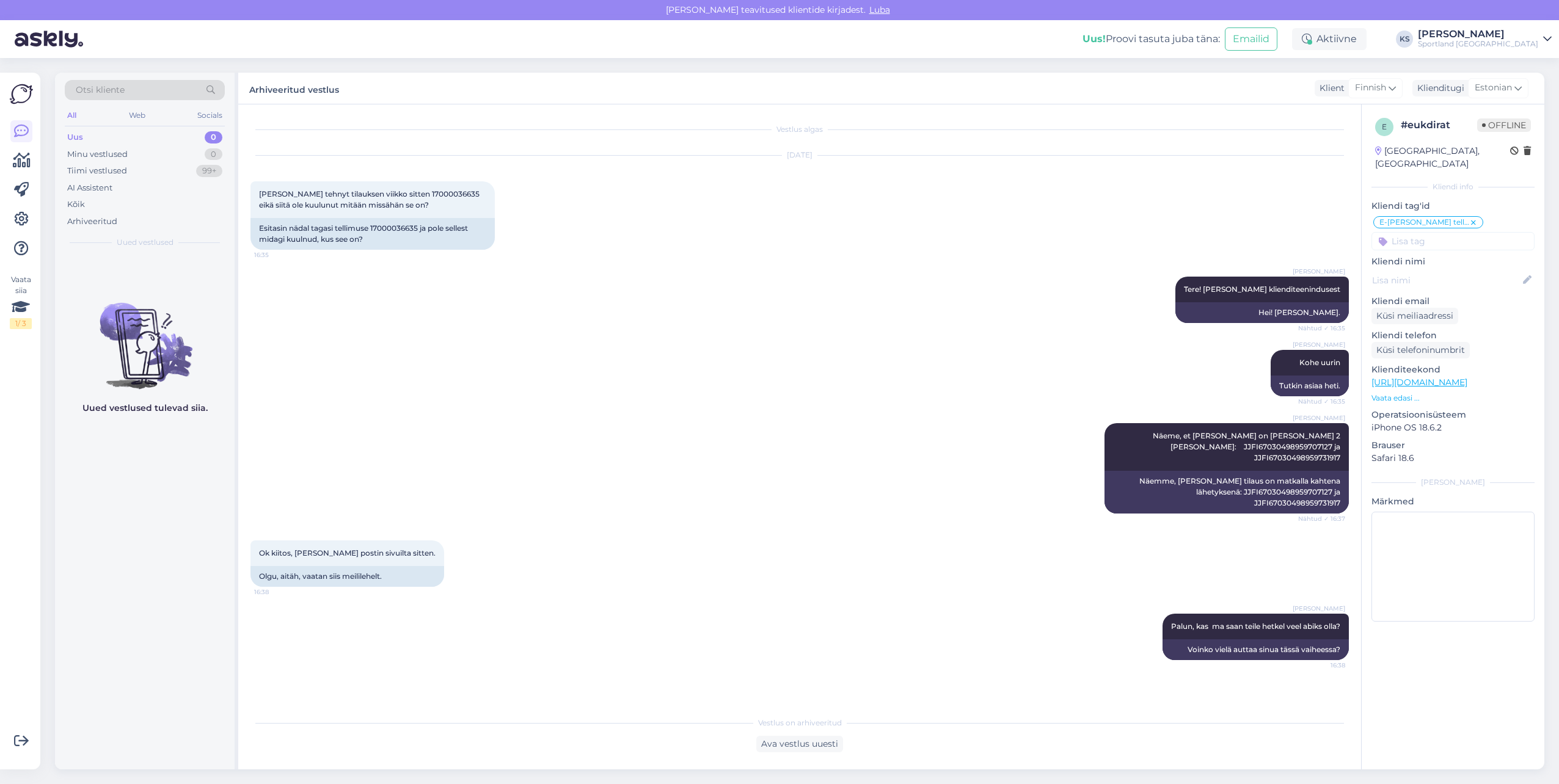
click at [1509, 48] on div "Sportland Finland" at bounding box center [1478, 44] width 120 height 10
click at [1518, 68] on button "Ava" at bounding box center [1528, 68] width 27 height 19
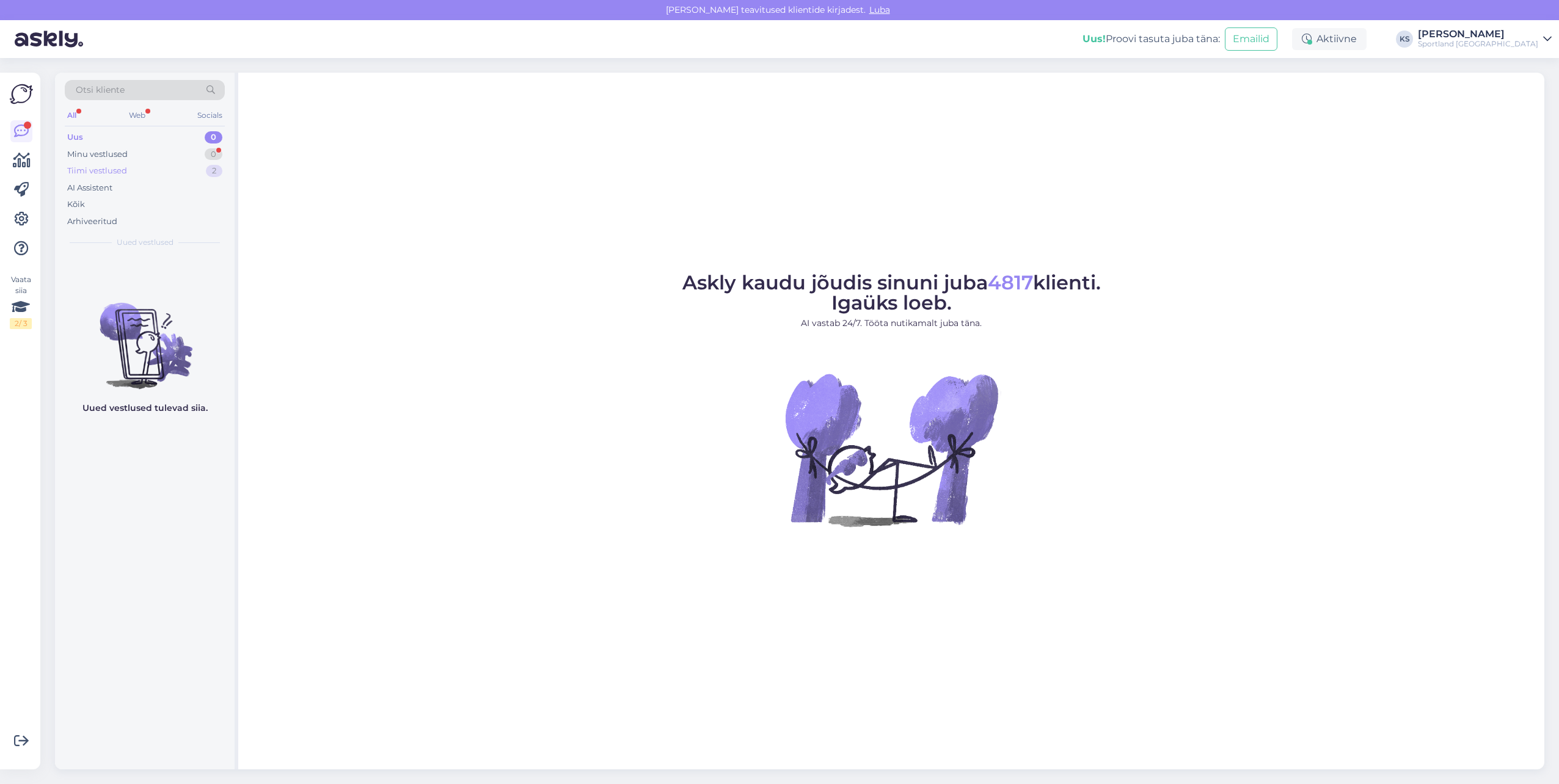
click at [186, 169] on div "Tiimi vestlused 2" at bounding box center [145, 171] width 160 height 17
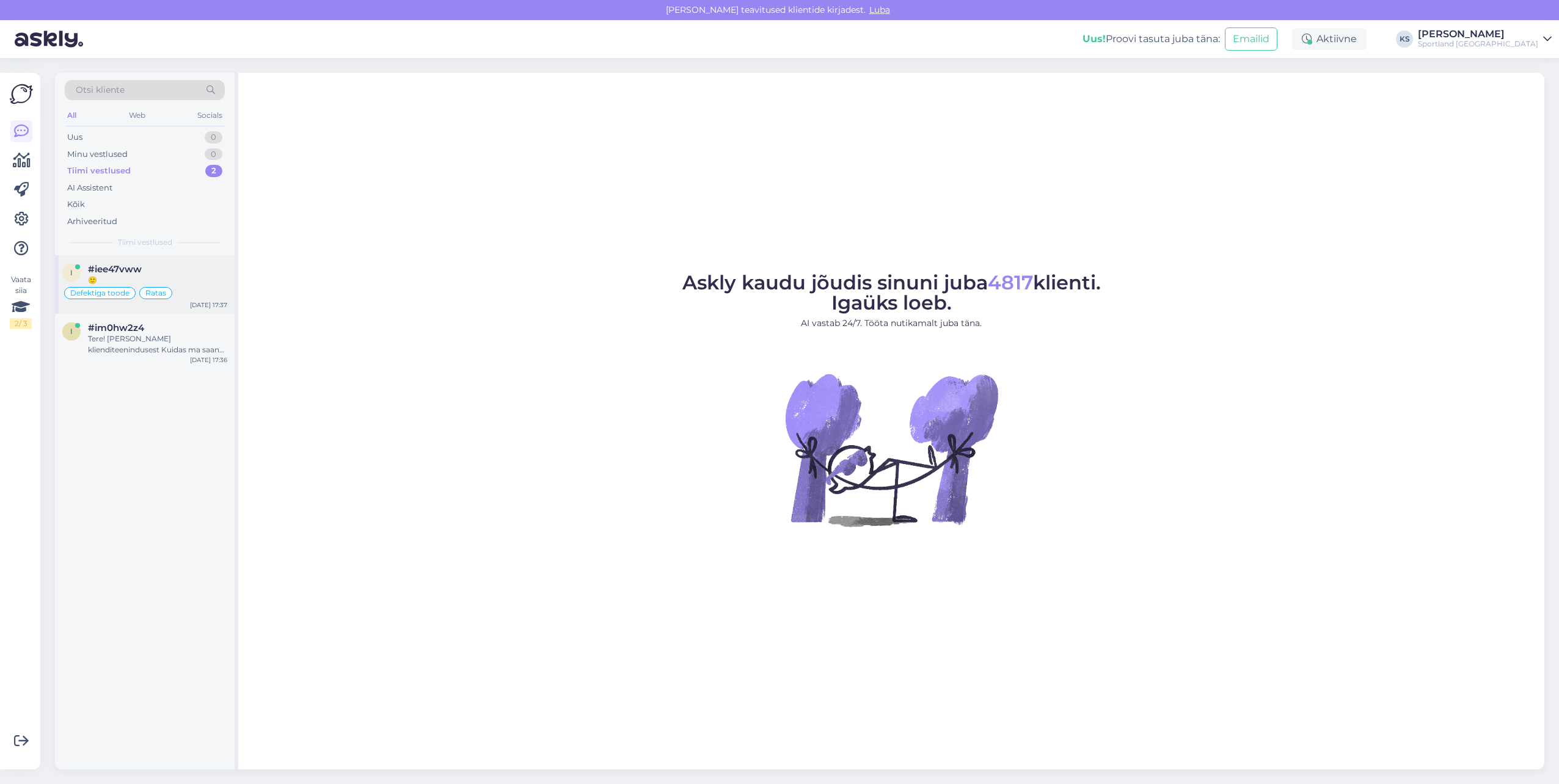
click at [138, 277] on div "🙂" at bounding box center [158, 280] width 140 height 11
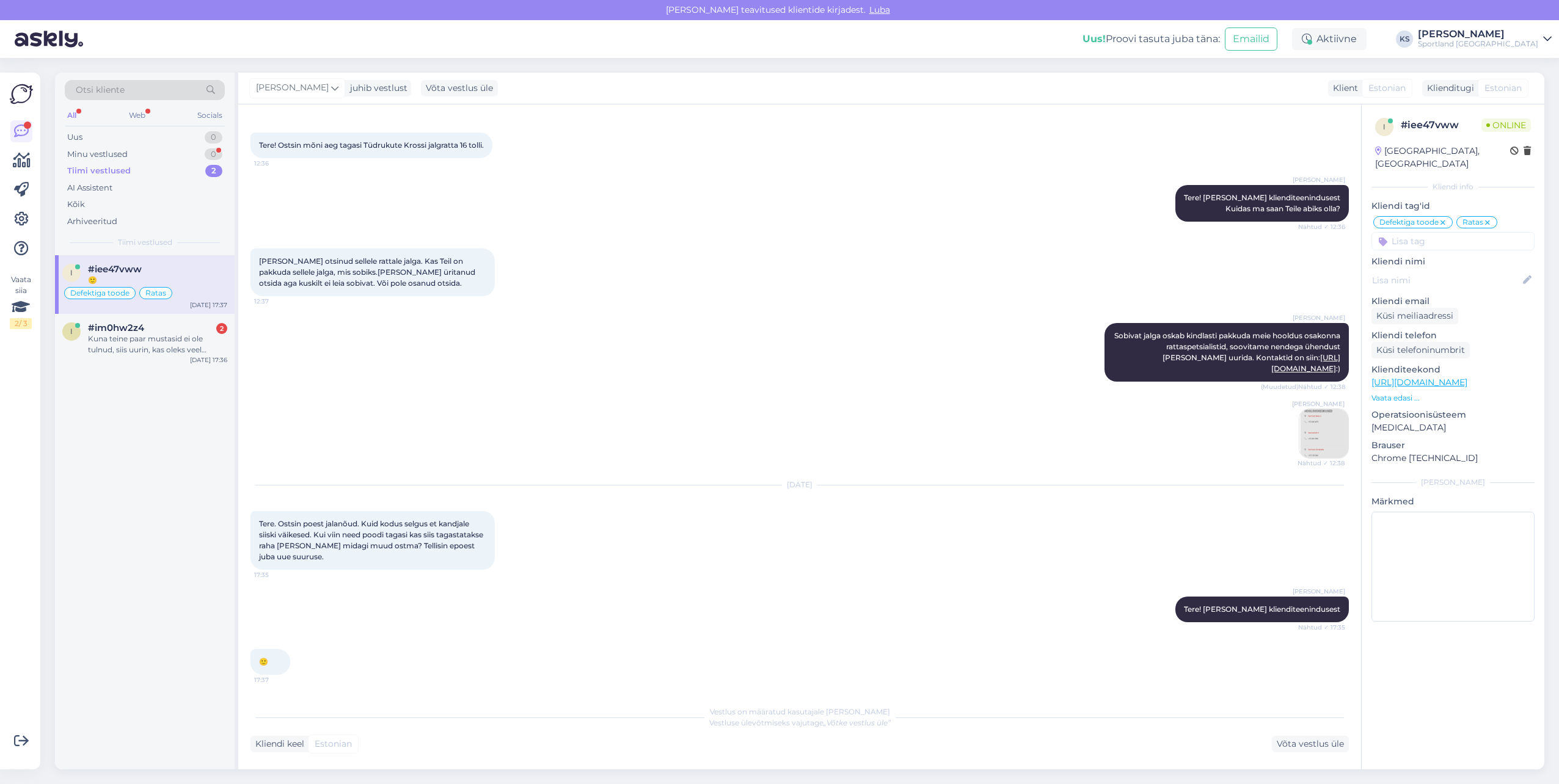
scroll to position [789, 0]
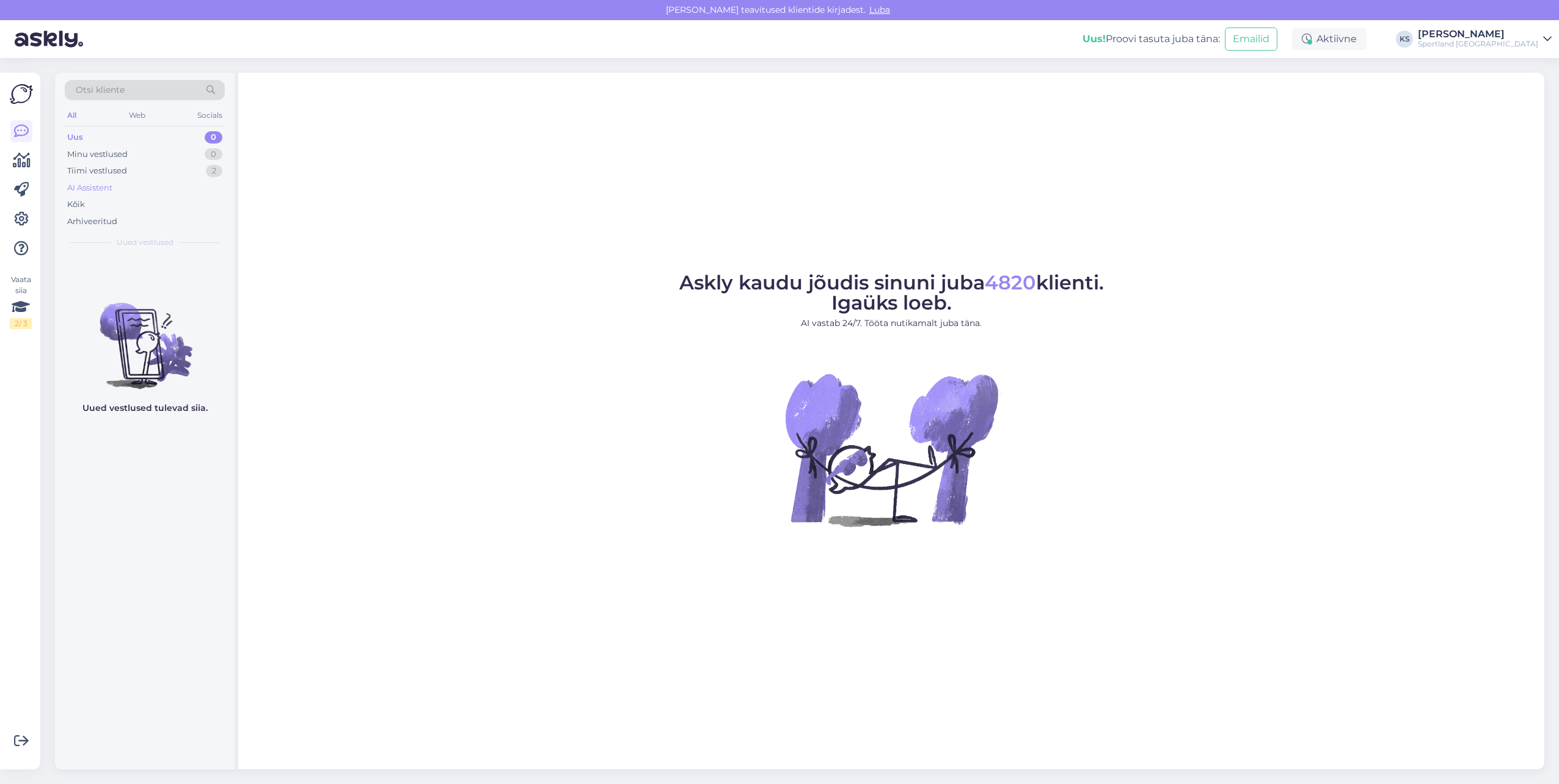
click at [173, 186] on div "AI Assistent" at bounding box center [145, 188] width 160 height 17
click at [210, 175] on div "2" at bounding box center [214, 171] width 17 height 12
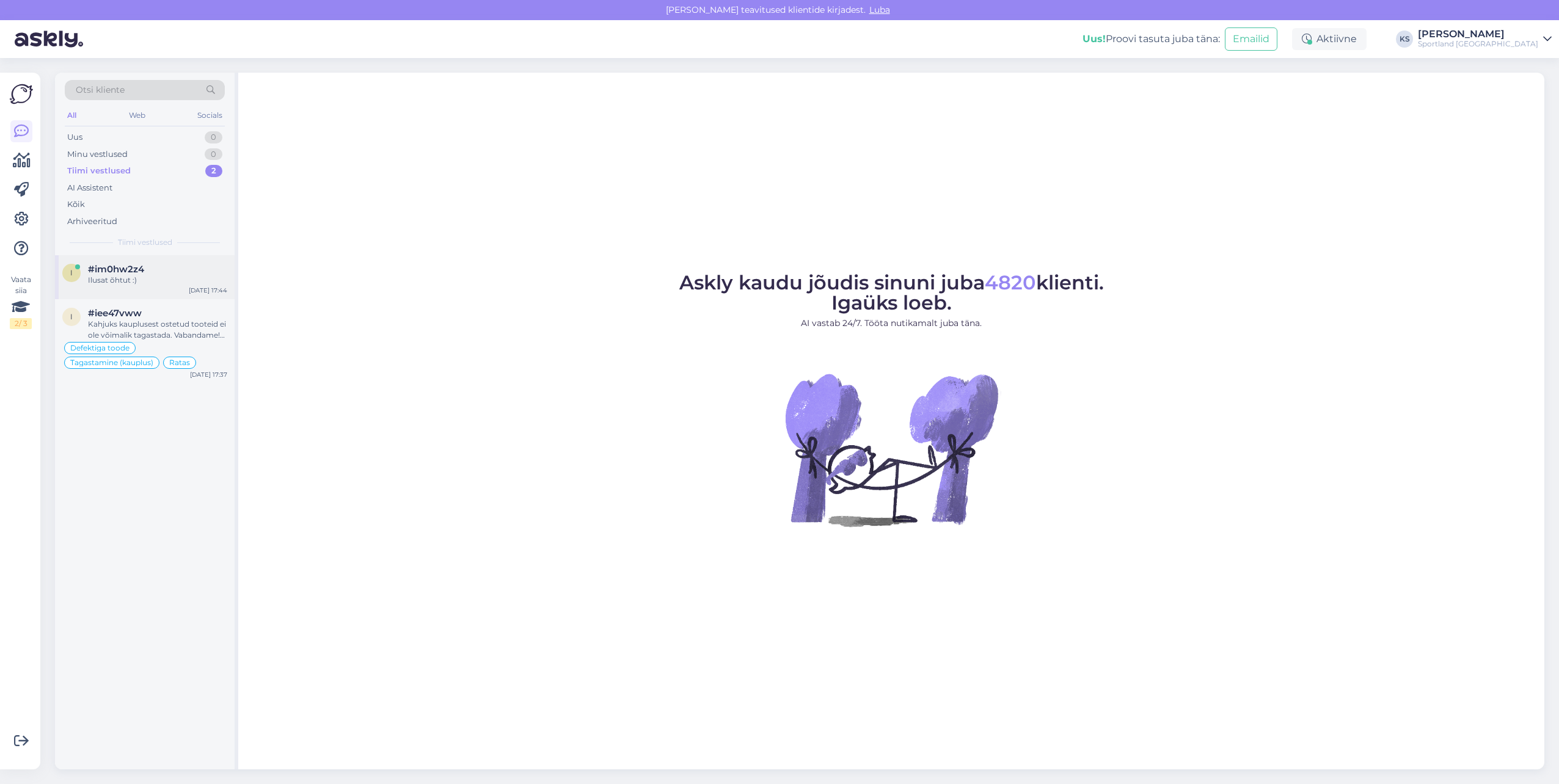
click at [164, 290] on div "i #im0hw2z4 Ilusat õhtut :) [DATE] 17:44" at bounding box center [145, 277] width 179 height 44
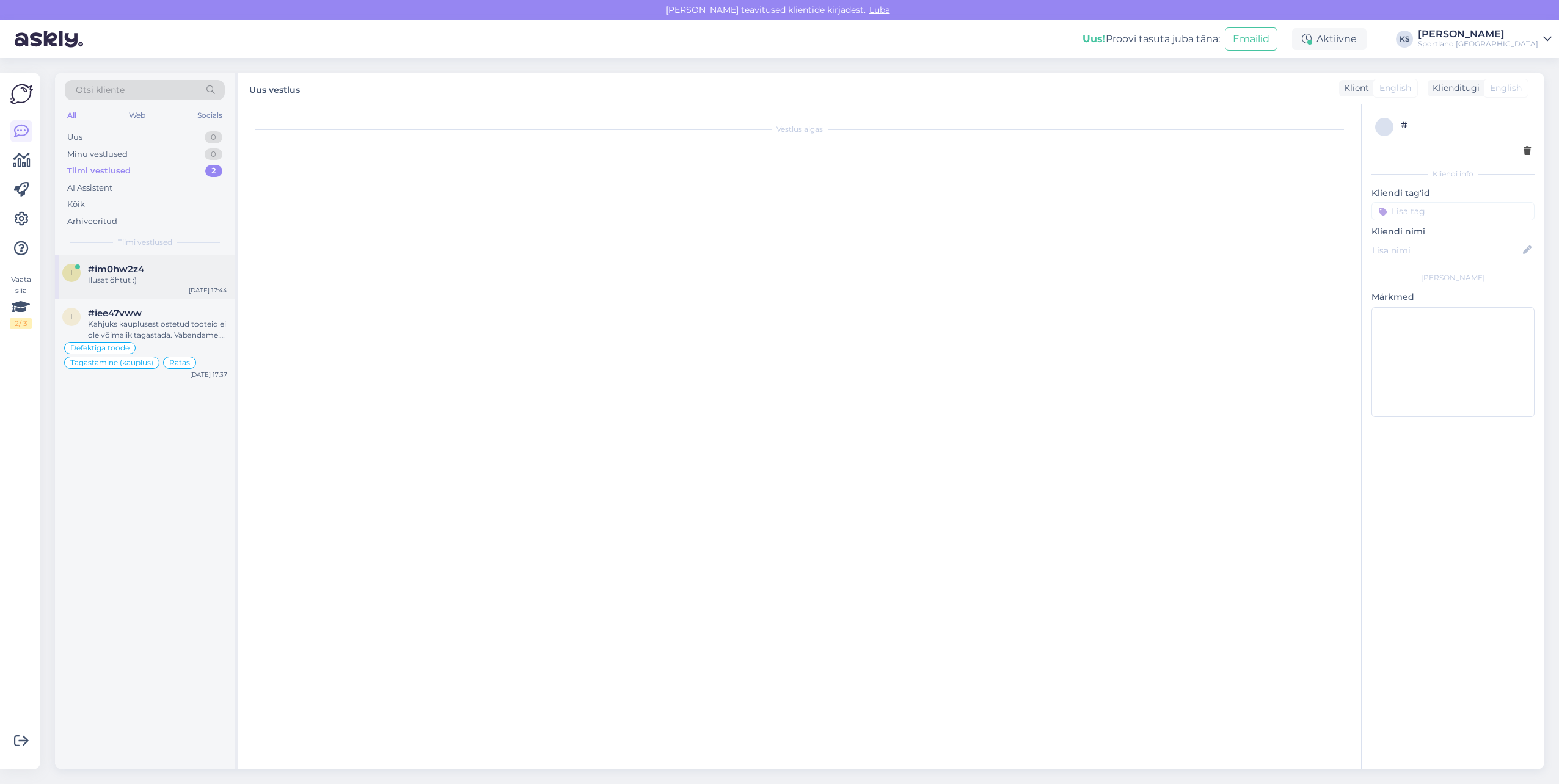
scroll to position [488, 0]
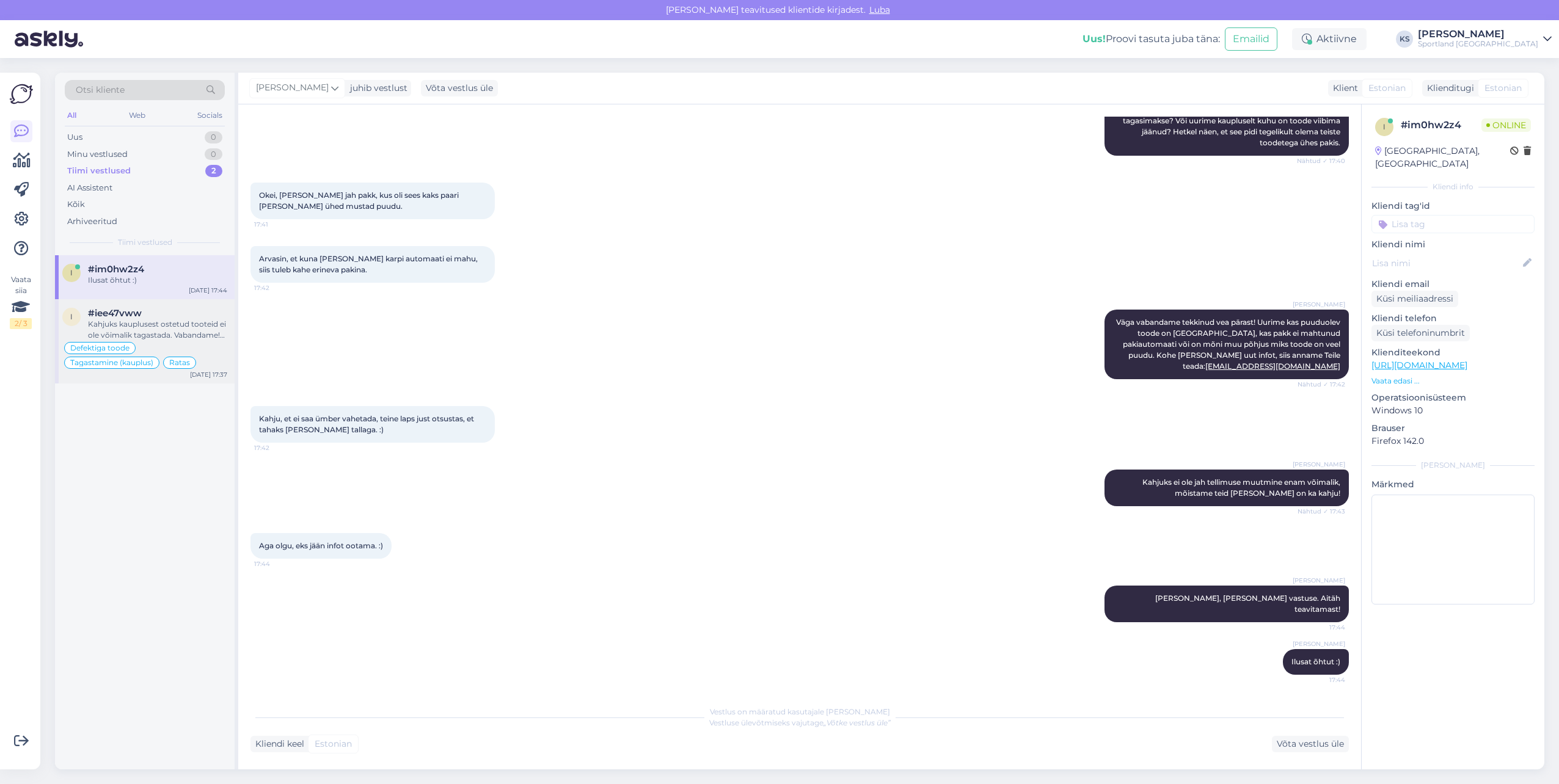
click at [133, 327] on div "Kahjuks kauplusest ostetud tooteid ei ole võimalik tagastada. Vabandame! Teil o…" at bounding box center [158, 330] width 140 height 22
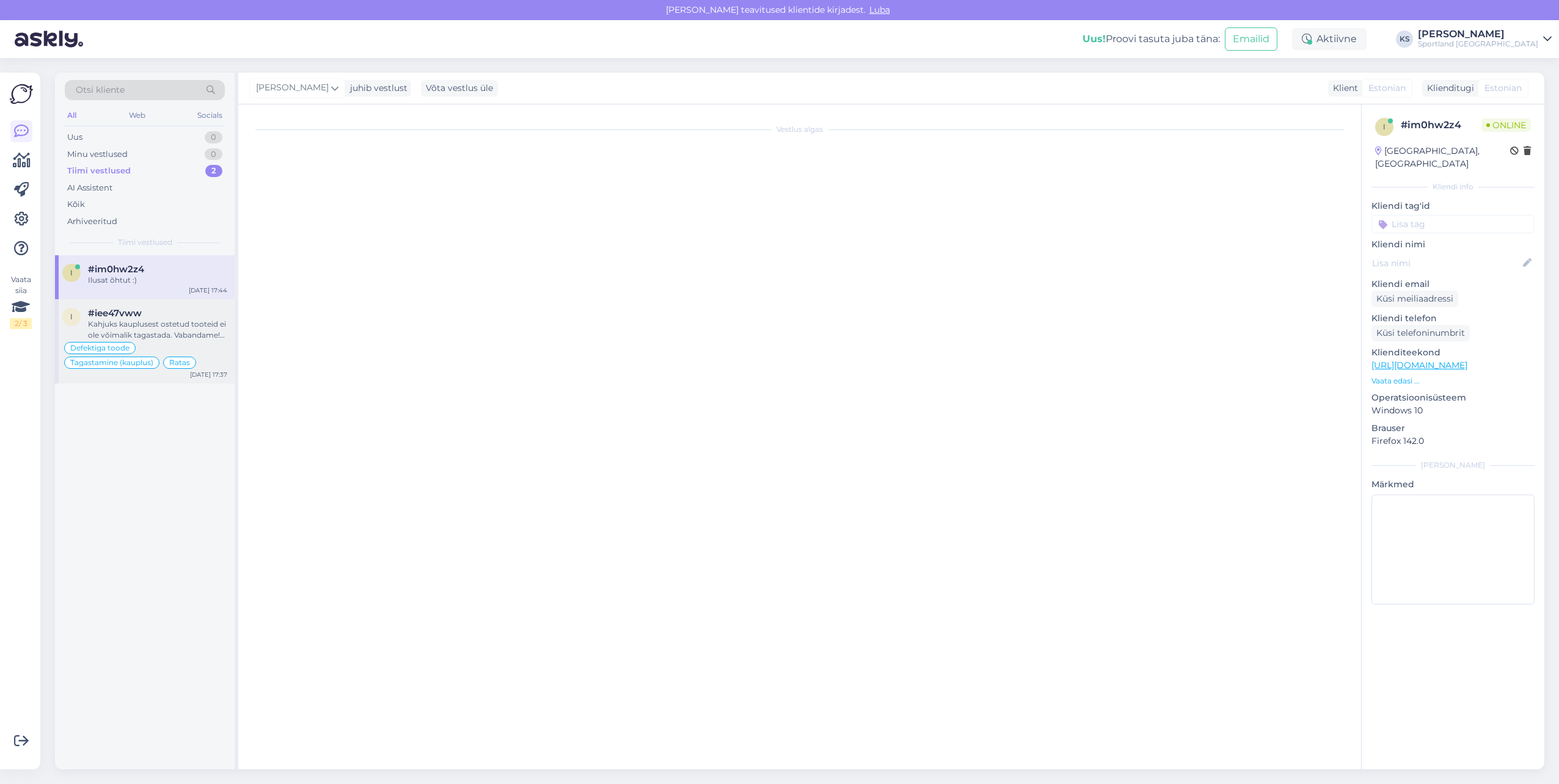
scroll to position [789, 0]
